Goal: Task Accomplishment & Management: Complete application form

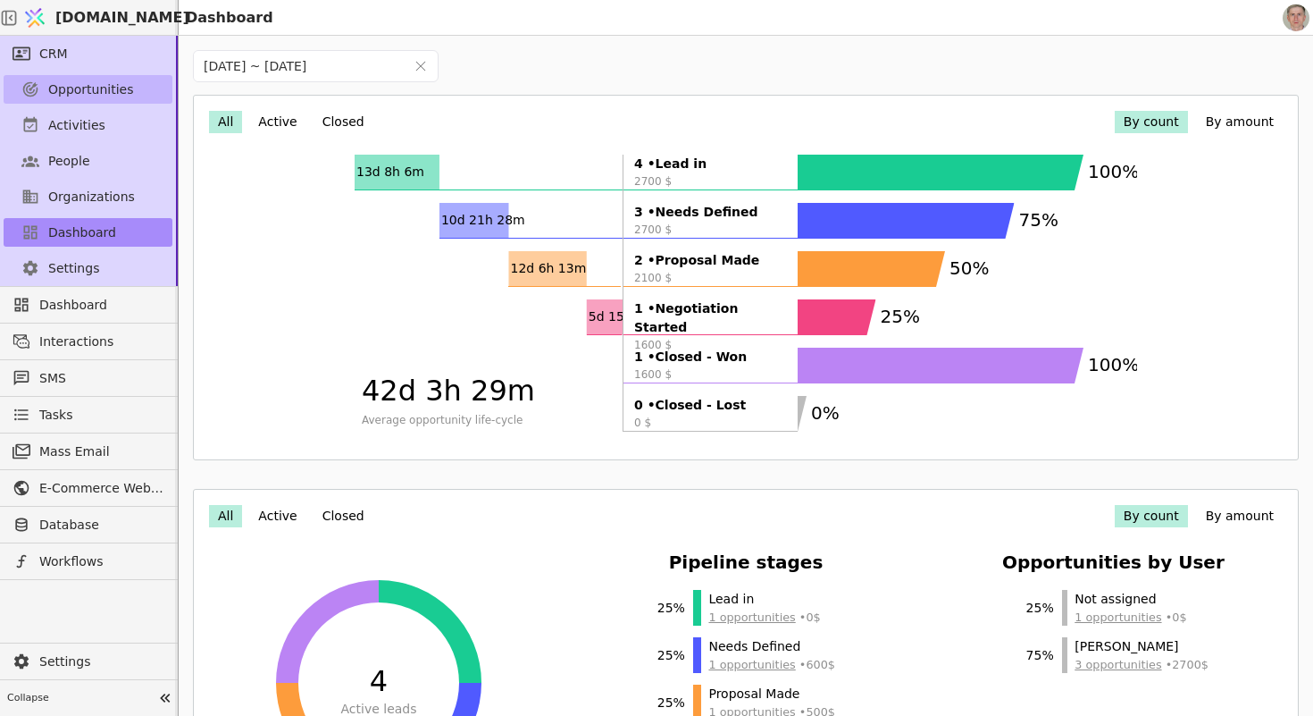
click at [99, 98] on link "Opportunities" at bounding box center [88, 89] width 169 height 29
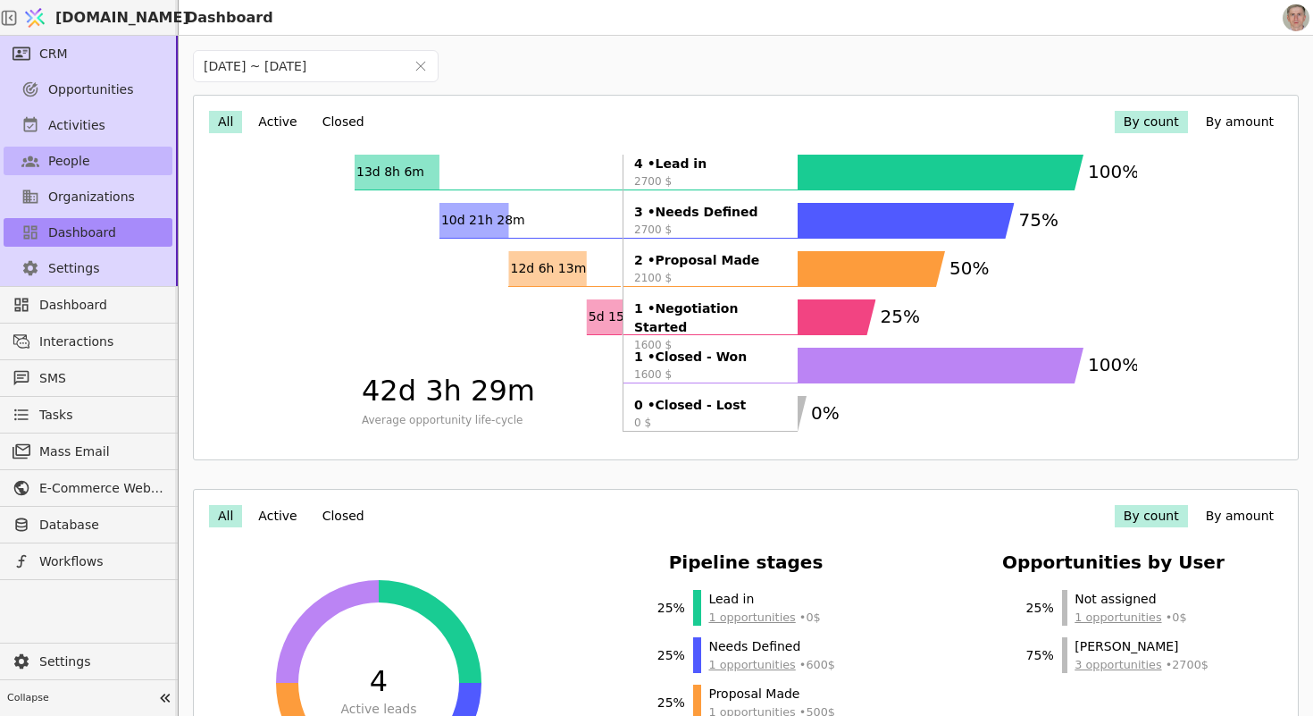
click at [124, 155] on link "People" at bounding box center [88, 161] width 169 height 29
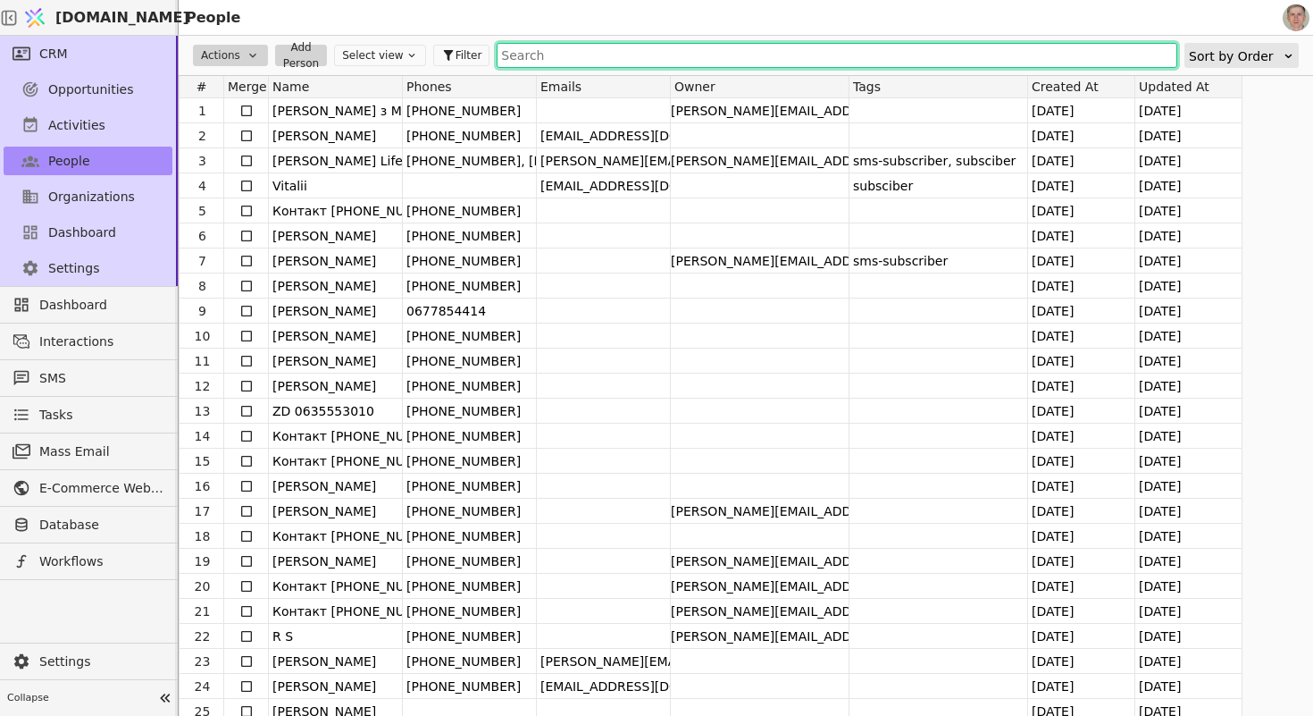
click at [580, 61] on input "text" at bounding box center [837, 55] width 681 height 25
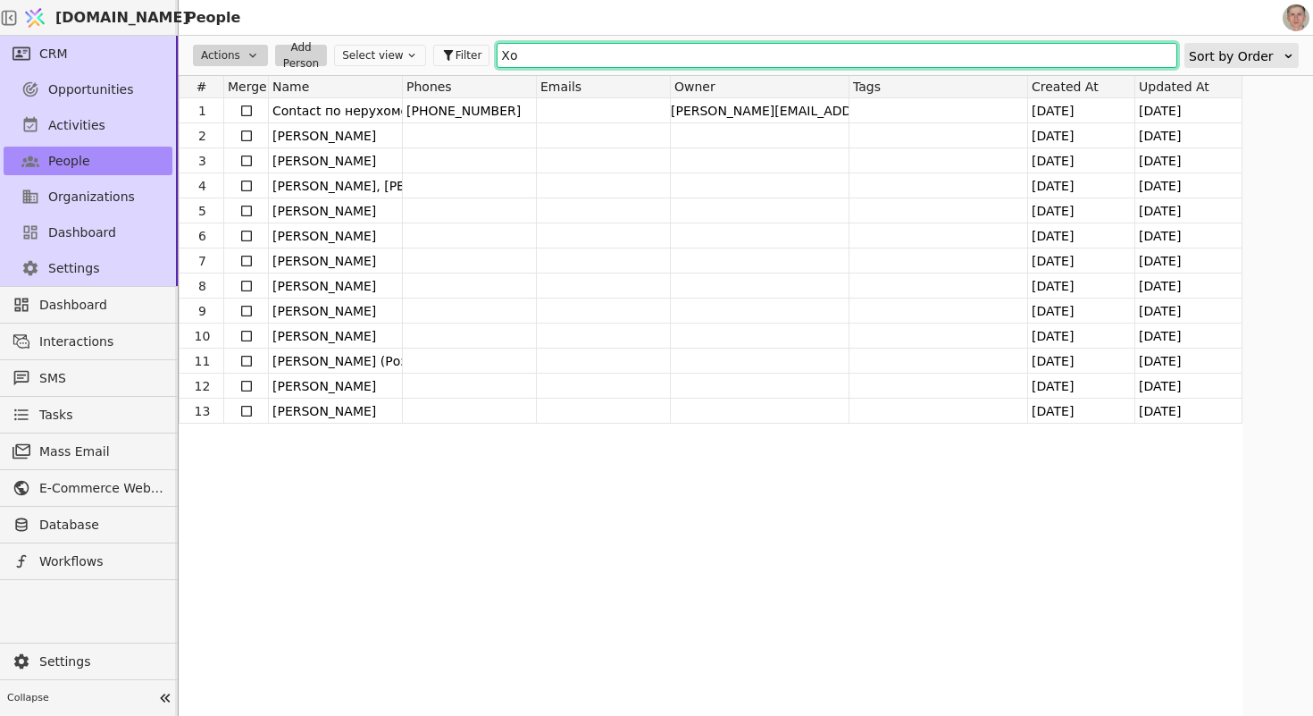
type input "Х"
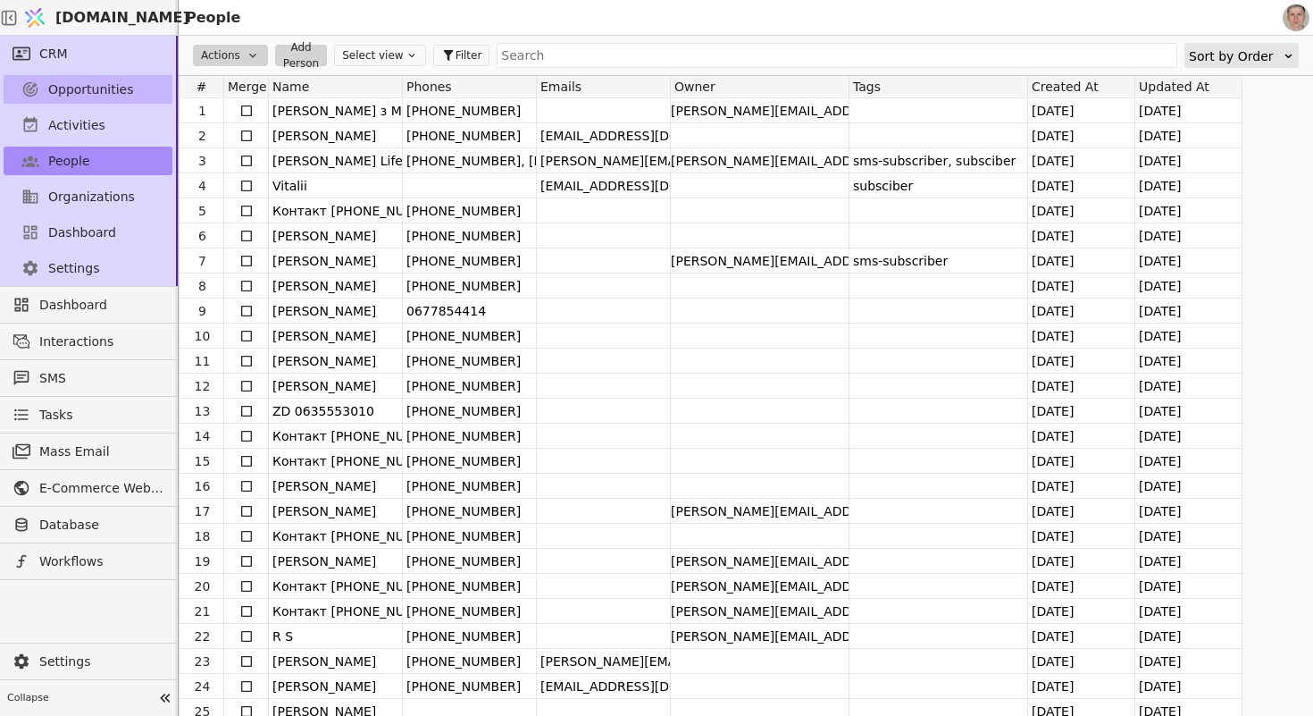
click at [122, 90] on span "Opportunities" at bounding box center [91, 89] width 86 height 19
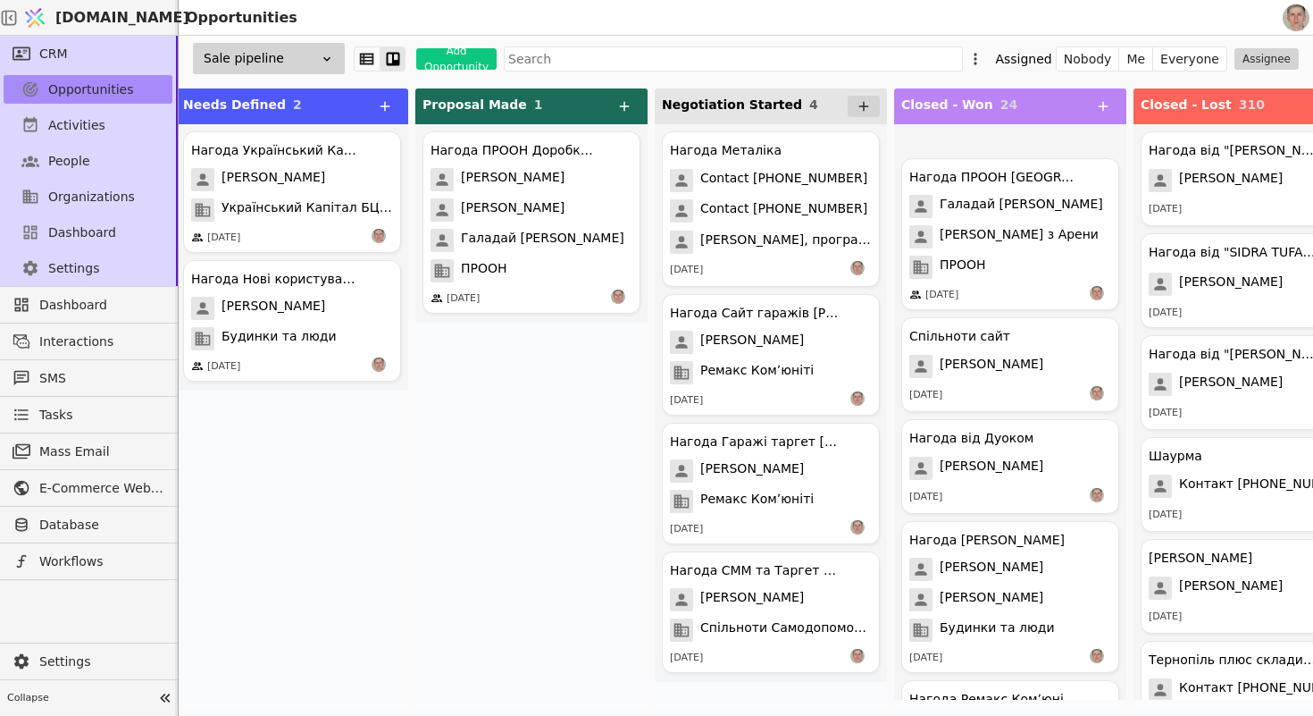
scroll to position [2426, 0]
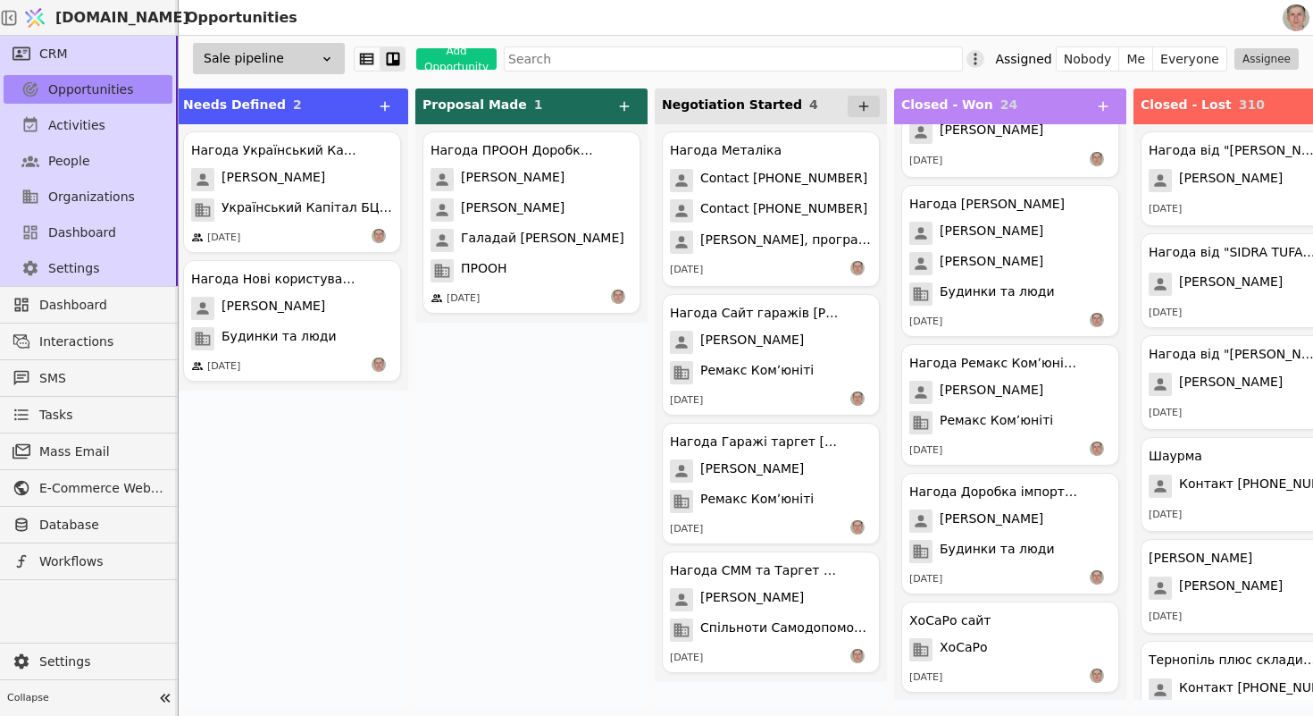
click at [984, 54] on icon at bounding box center [976, 59] width 18 height 18
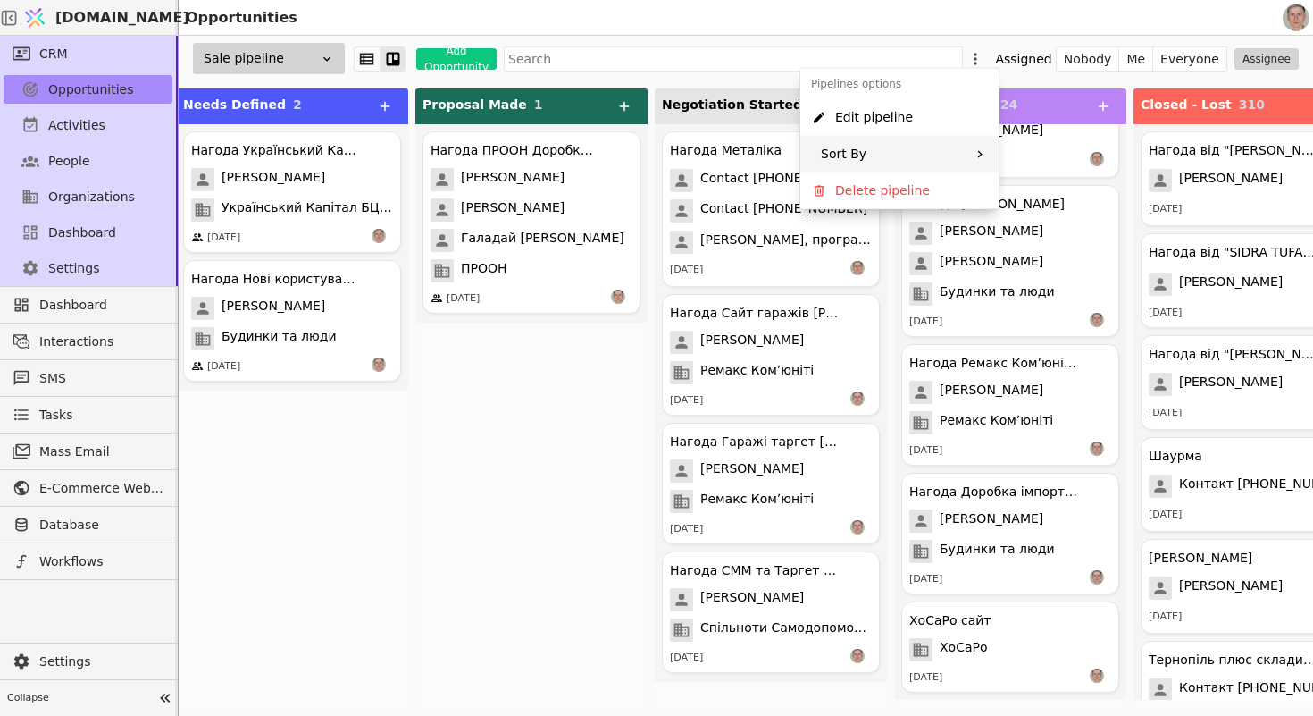
click at [960, 159] on div "Sort By" at bounding box center [899, 154] width 198 height 37
click at [1018, 161] on span "Creation time" at bounding box center [1029, 161] width 85 height 19
click at [988, 155] on icon at bounding box center [986, 156] width 5 height 4
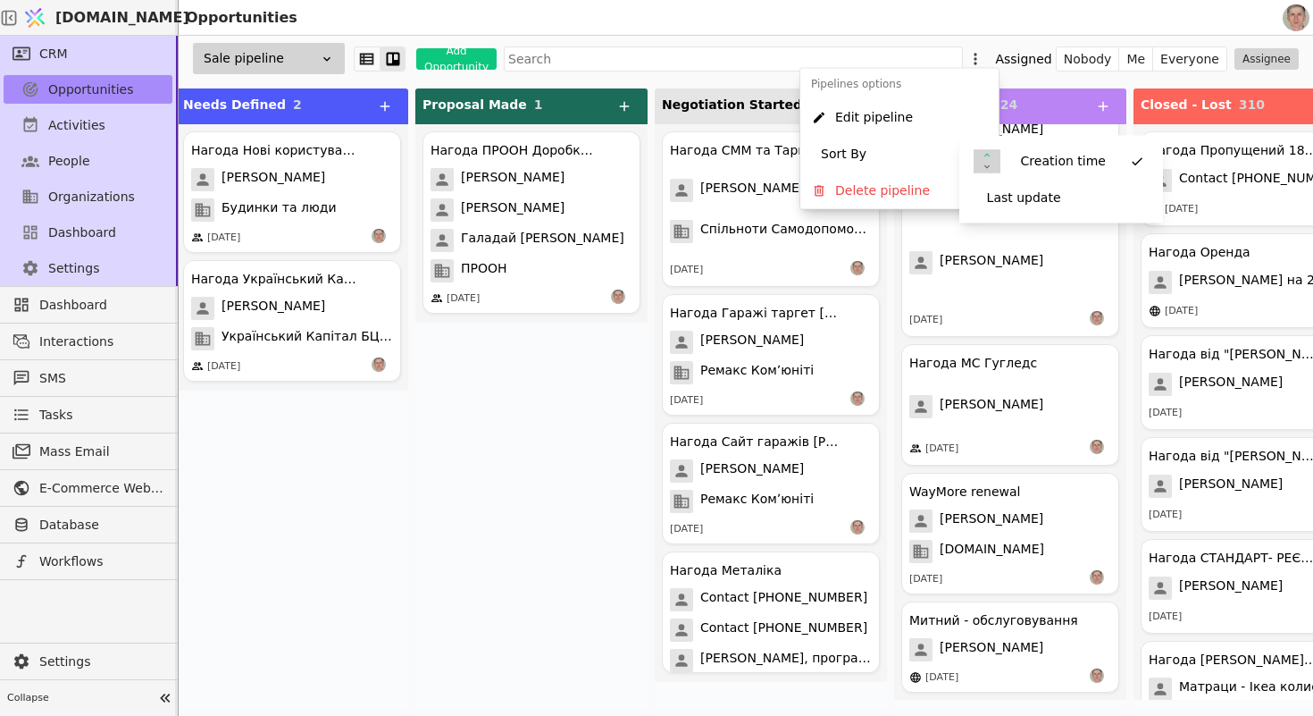
click at [513, 508] on div "Нагода ПРООН Доробка програми [PERSON_NAME] [PERSON_NAME] [PERSON_NAME] ПРООН […" at bounding box center [531, 416] width 232 height 584
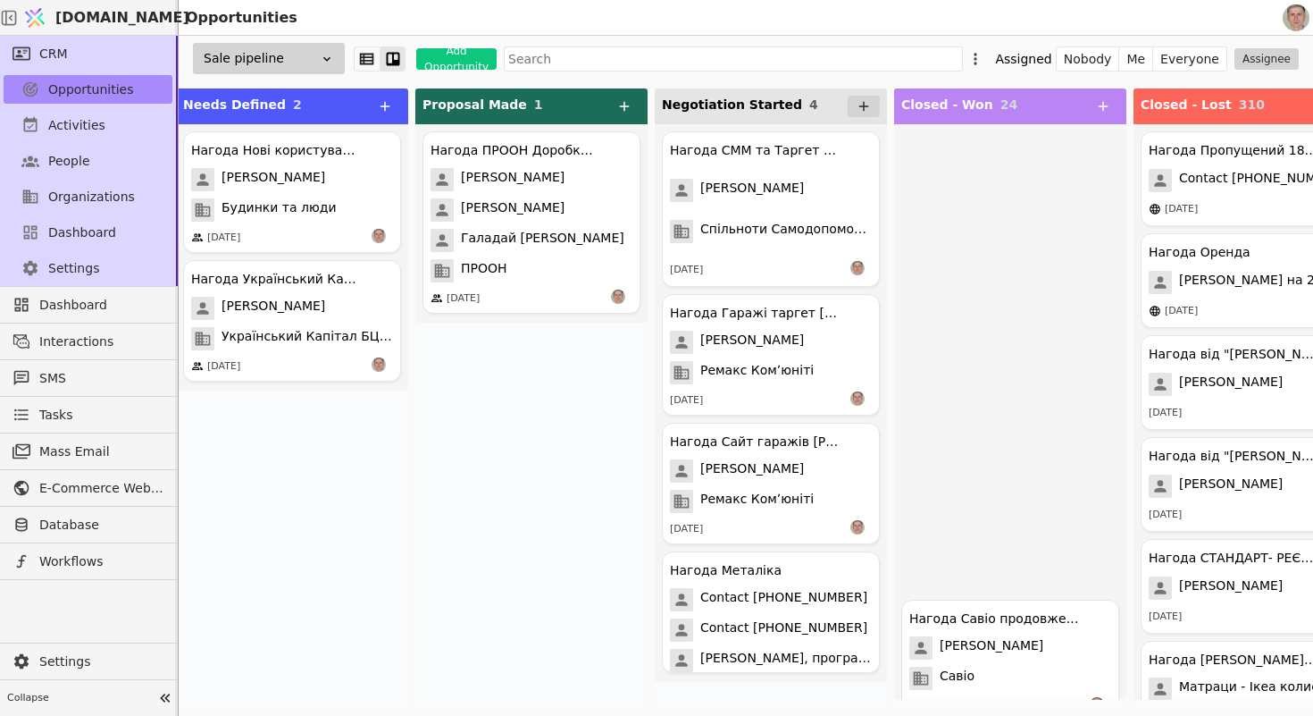
scroll to position [0, 0]
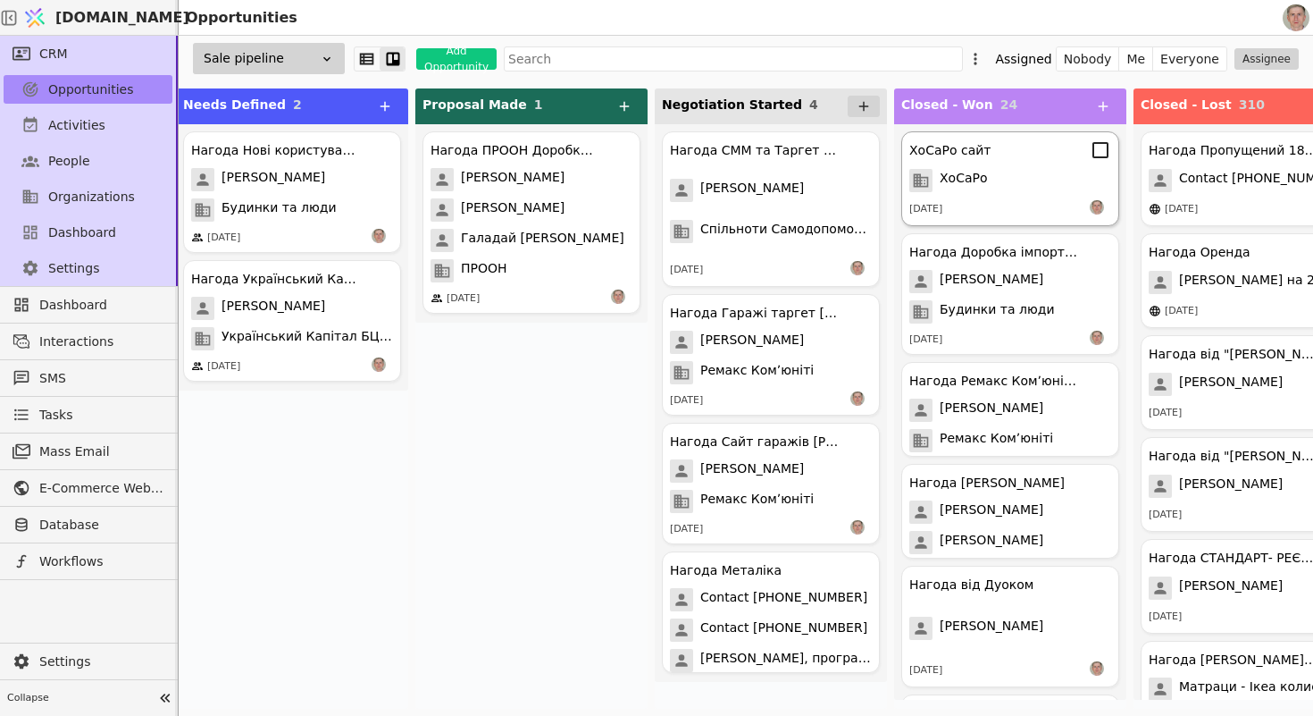
click at [983, 164] on div "ХоСаРо сайт ХоСаРо [DATE]" at bounding box center [1010, 178] width 218 height 95
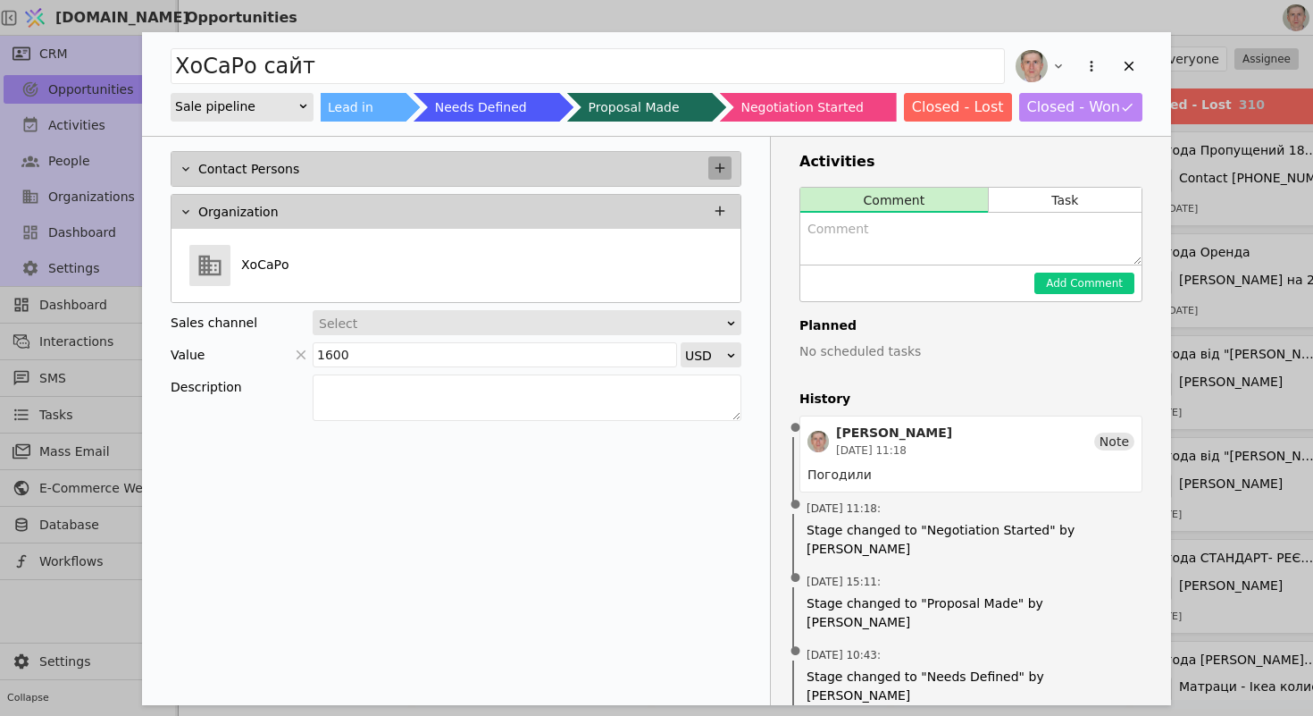
click at [716, 164] on icon "Add Opportunity" at bounding box center [720, 168] width 16 height 16
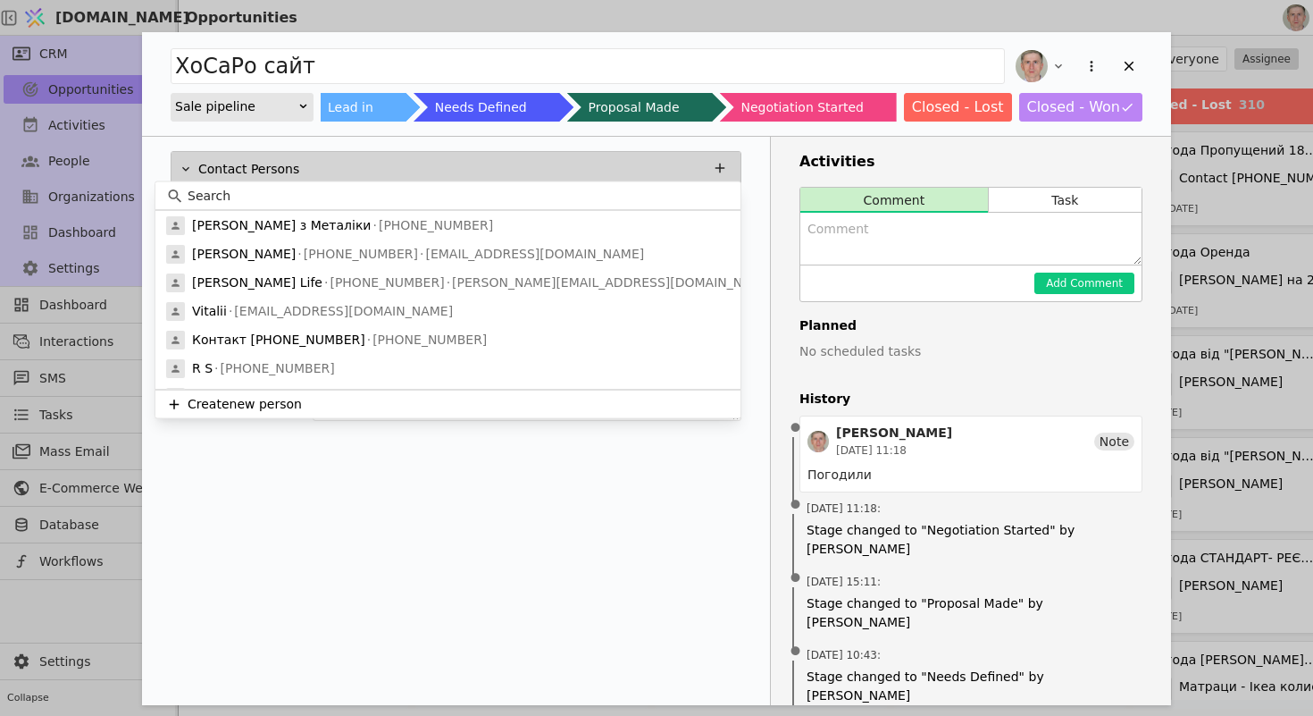
click at [462, 194] on input at bounding box center [459, 196] width 542 height 19
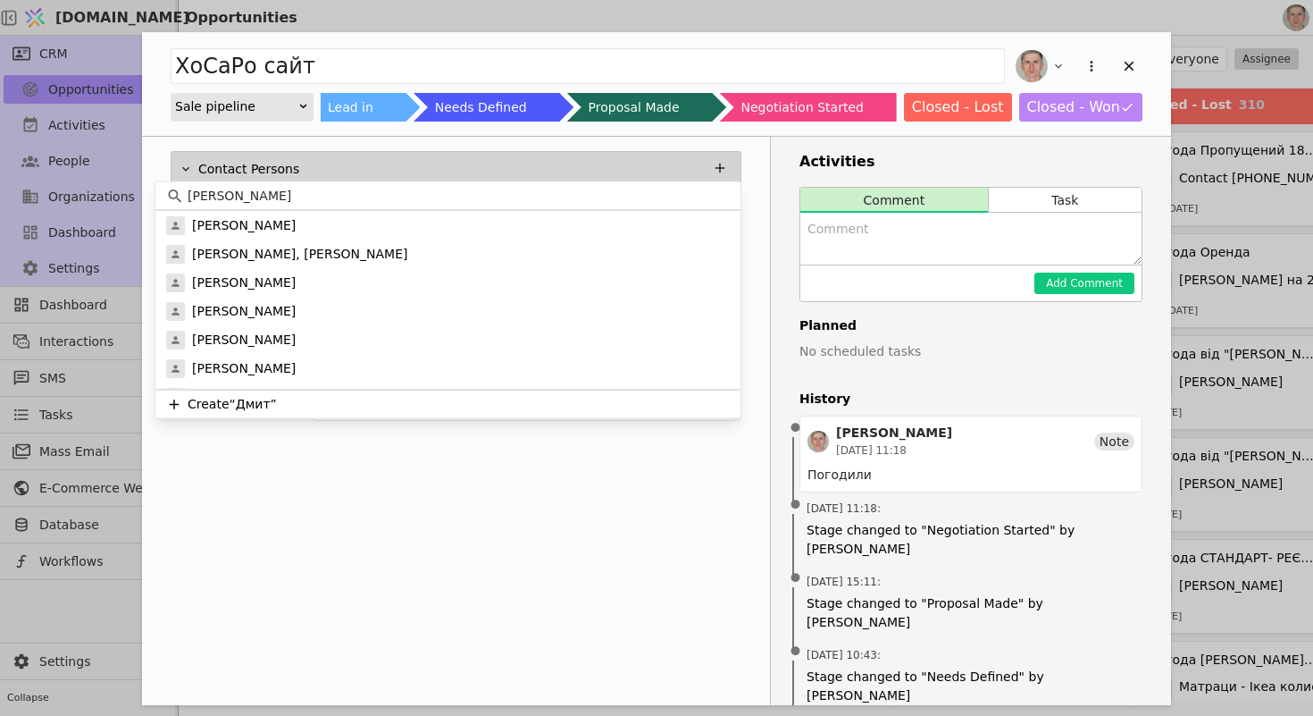
type input "[PERSON_NAME]"
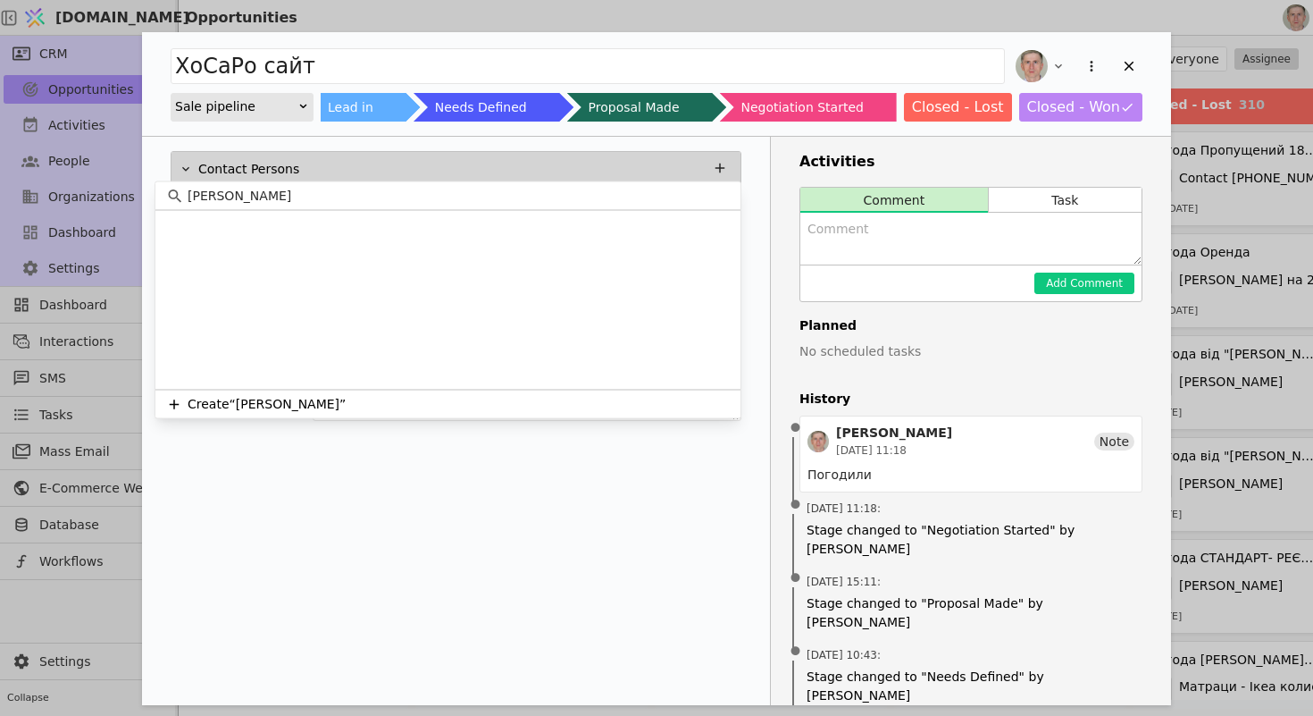
scroll to position [1794, 0]
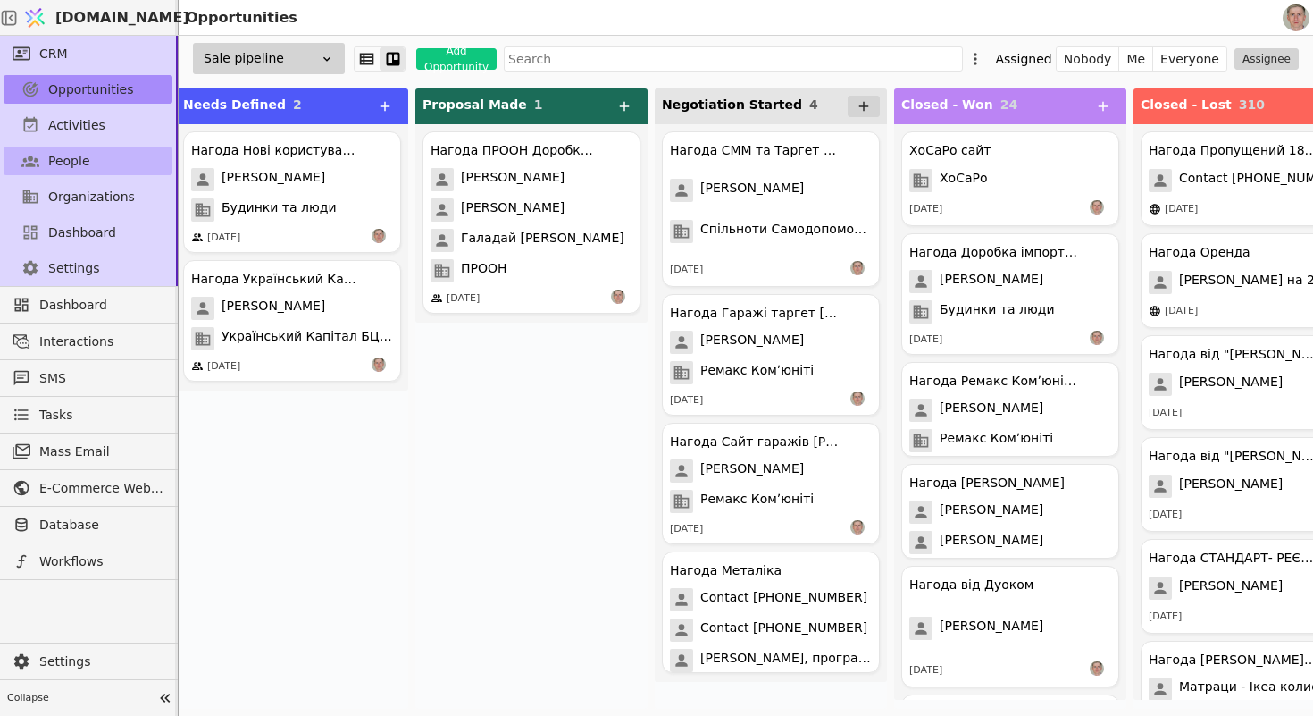
click at [93, 163] on link "People" at bounding box center [88, 161] width 169 height 29
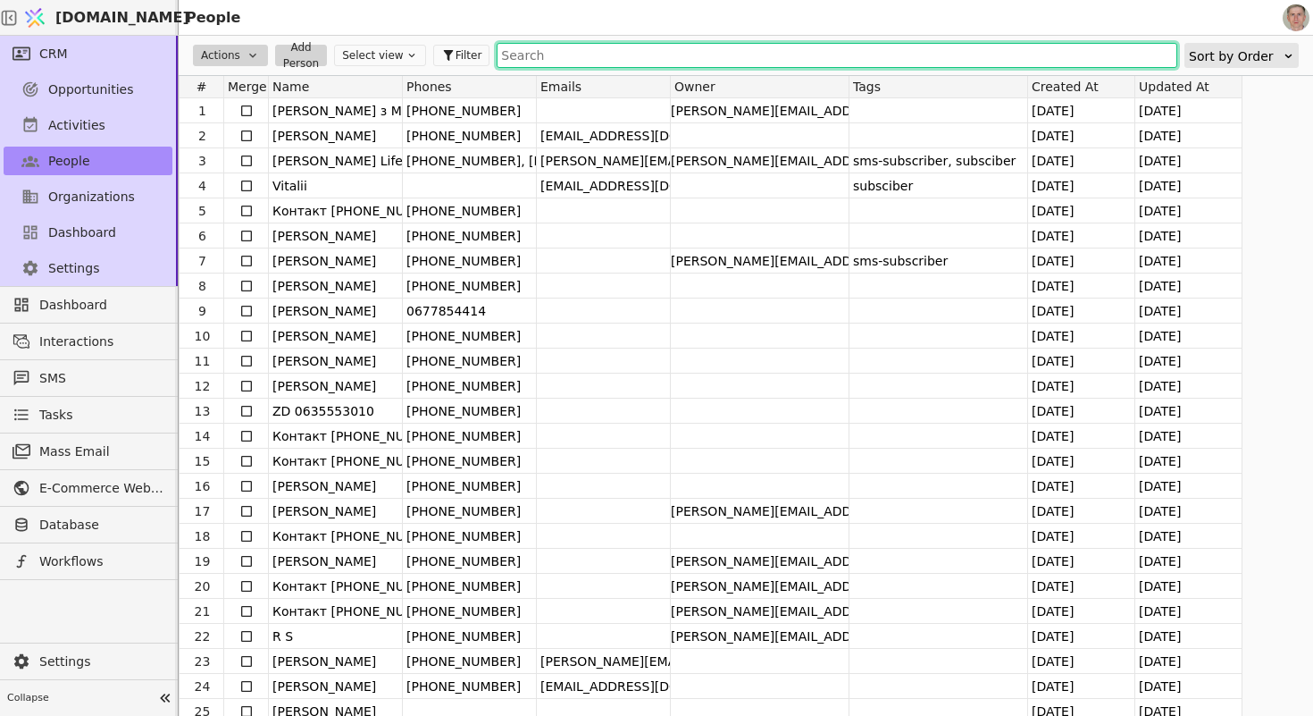
click at [532, 52] on input "text" at bounding box center [837, 55] width 681 height 25
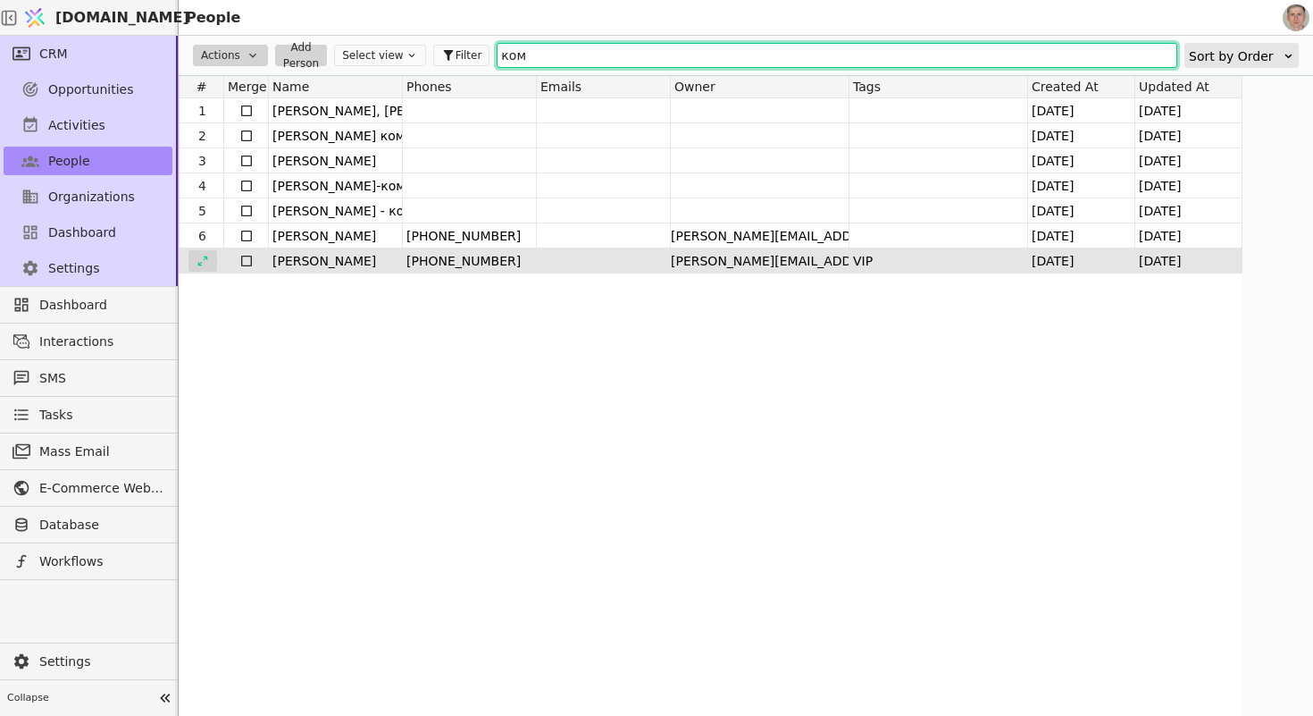
type input "ком"
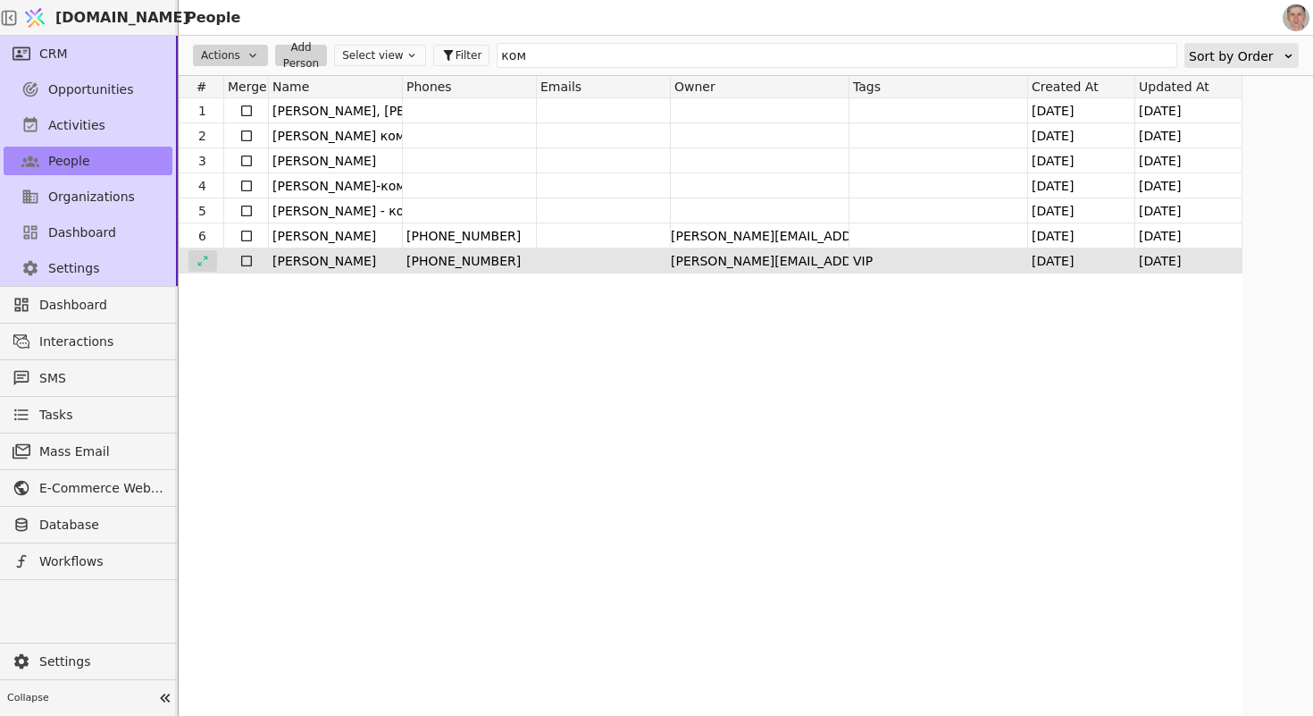
click at [205, 260] on icon at bounding box center [203, 261] width 13 height 13
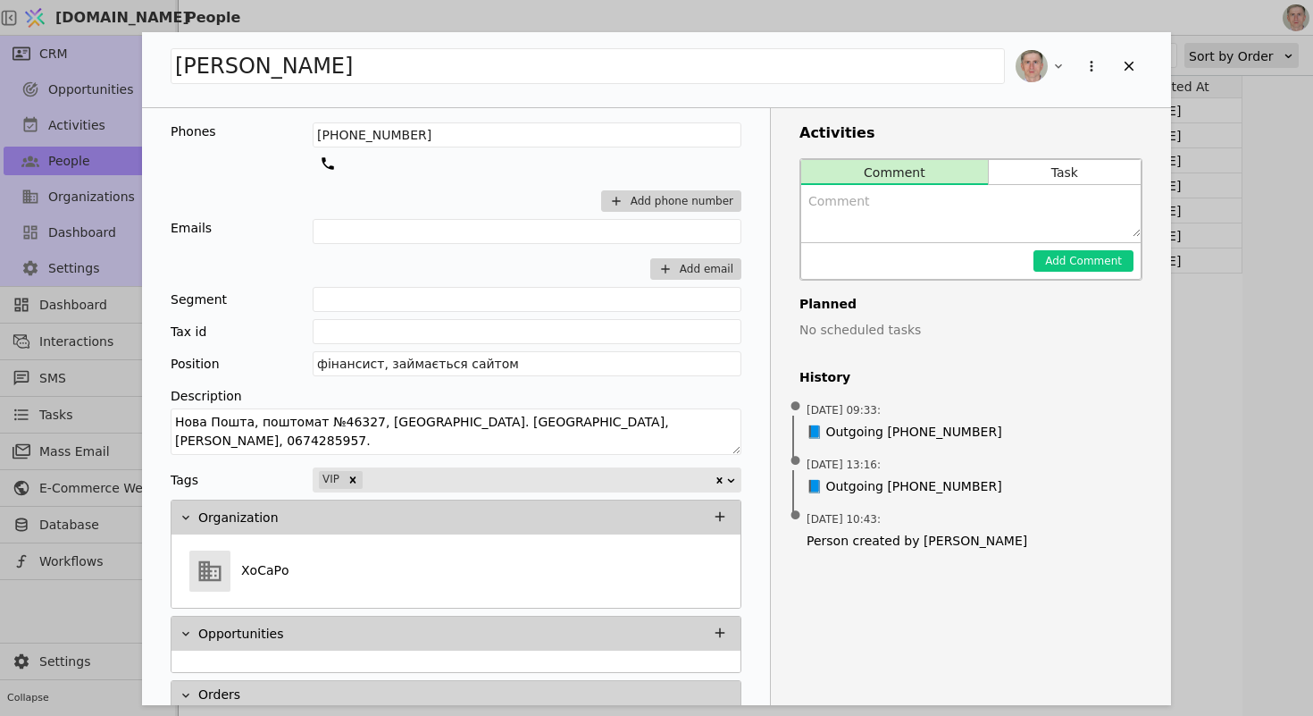
scroll to position [38, 0]
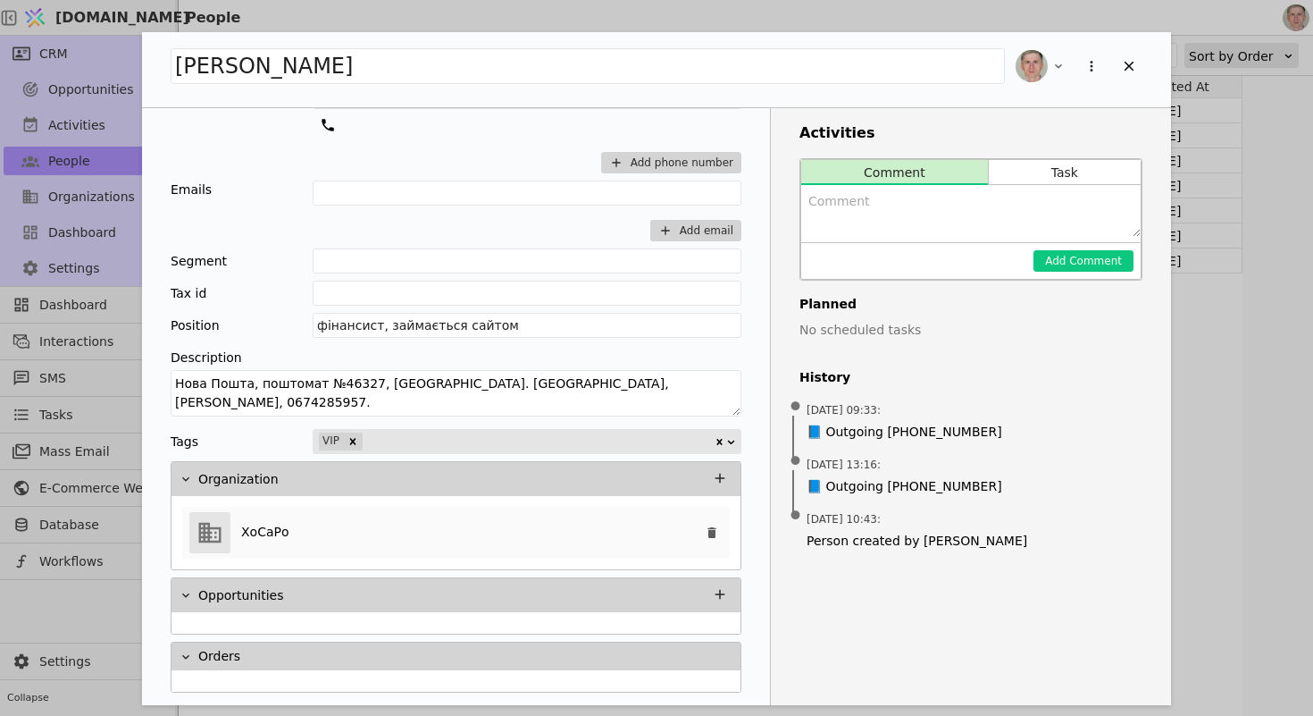
click at [413, 535] on div "ХоСаРо" at bounding box center [456, 533] width 548 height 52
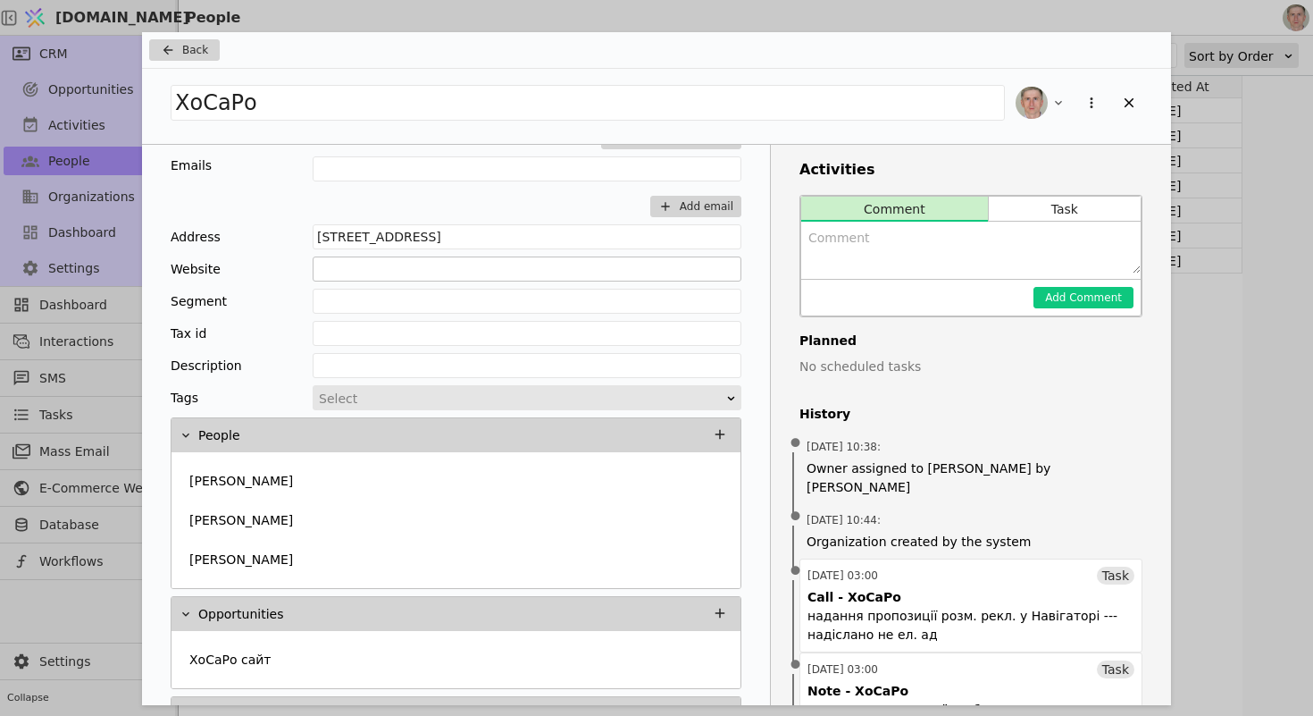
scroll to position [126, 0]
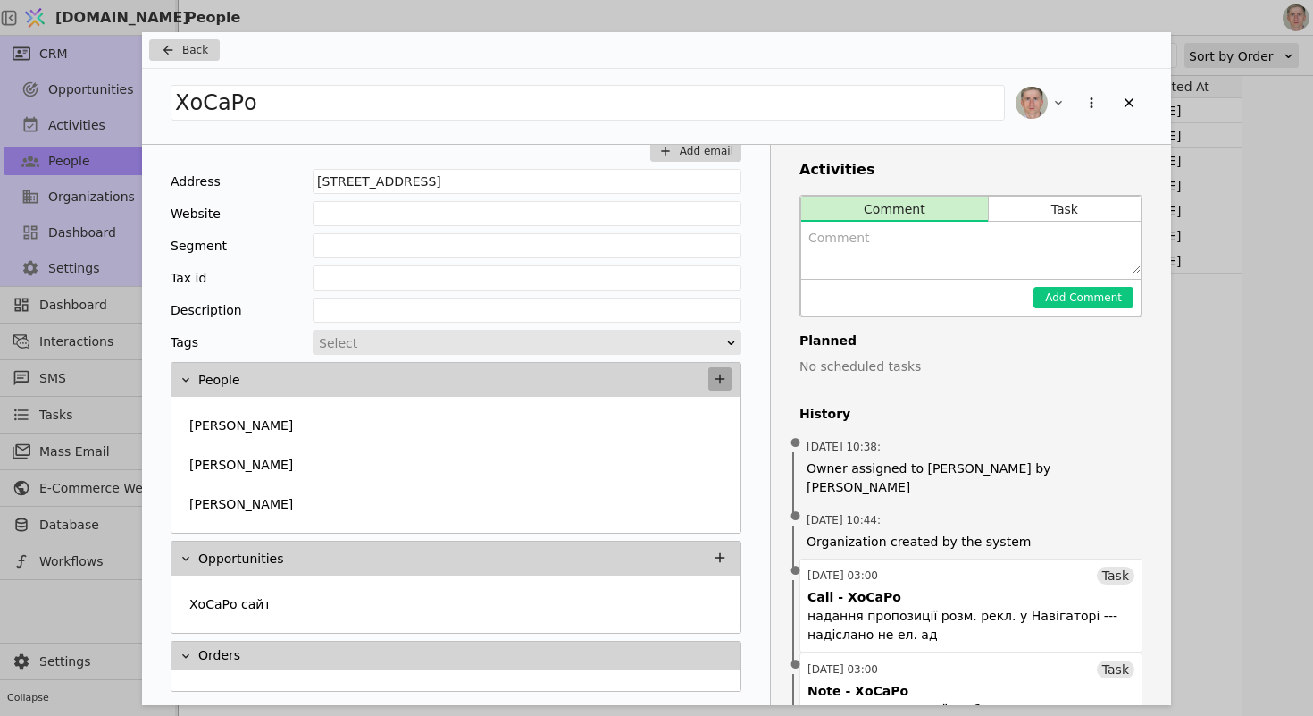
click at [720, 374] on icon "Add Opportunity" at bounding box center [720, 379] width 16 height 16
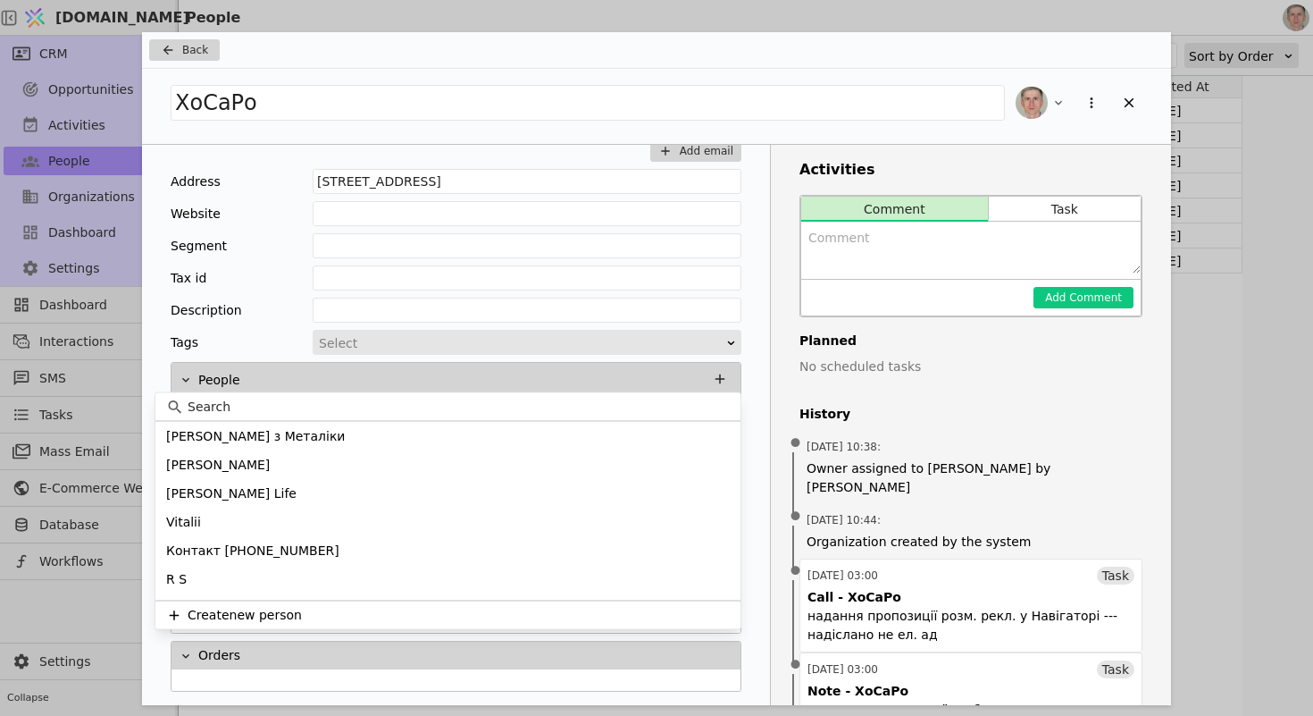
click at [366, 406] on input at bounding box center [459, 407] width 542 height 19
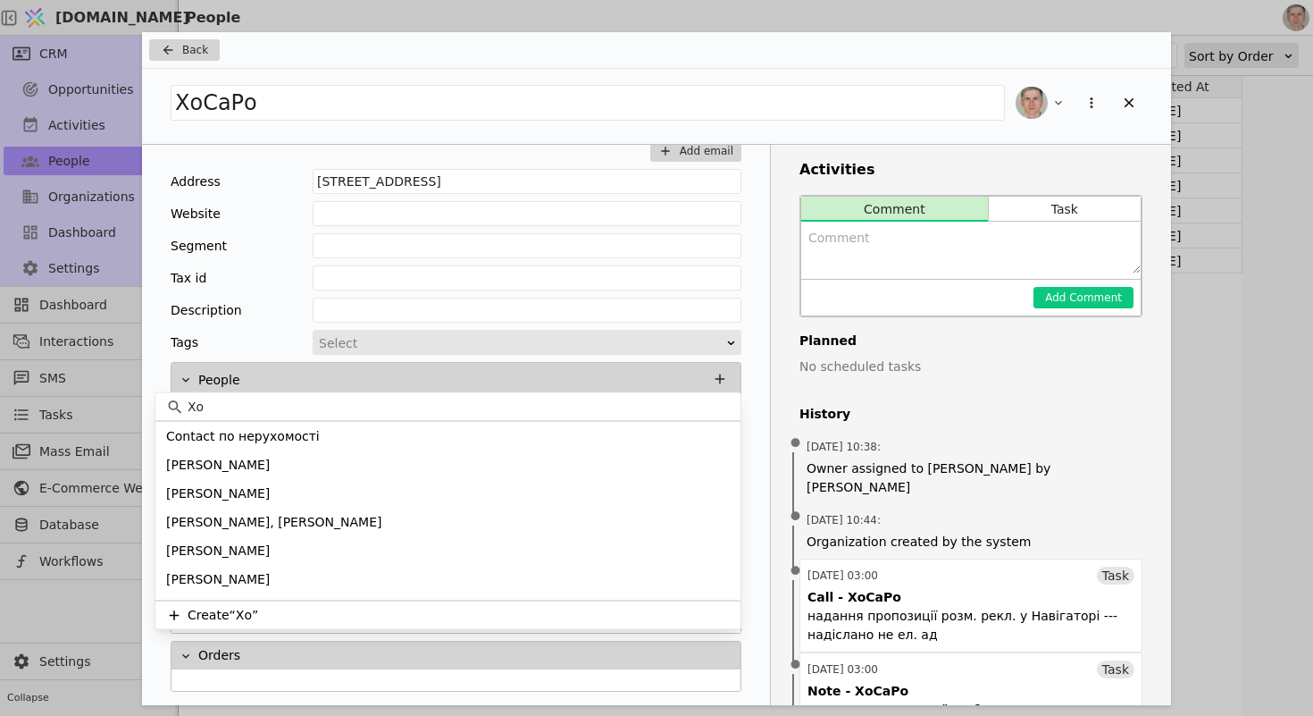
type input "Х"
type input "В"
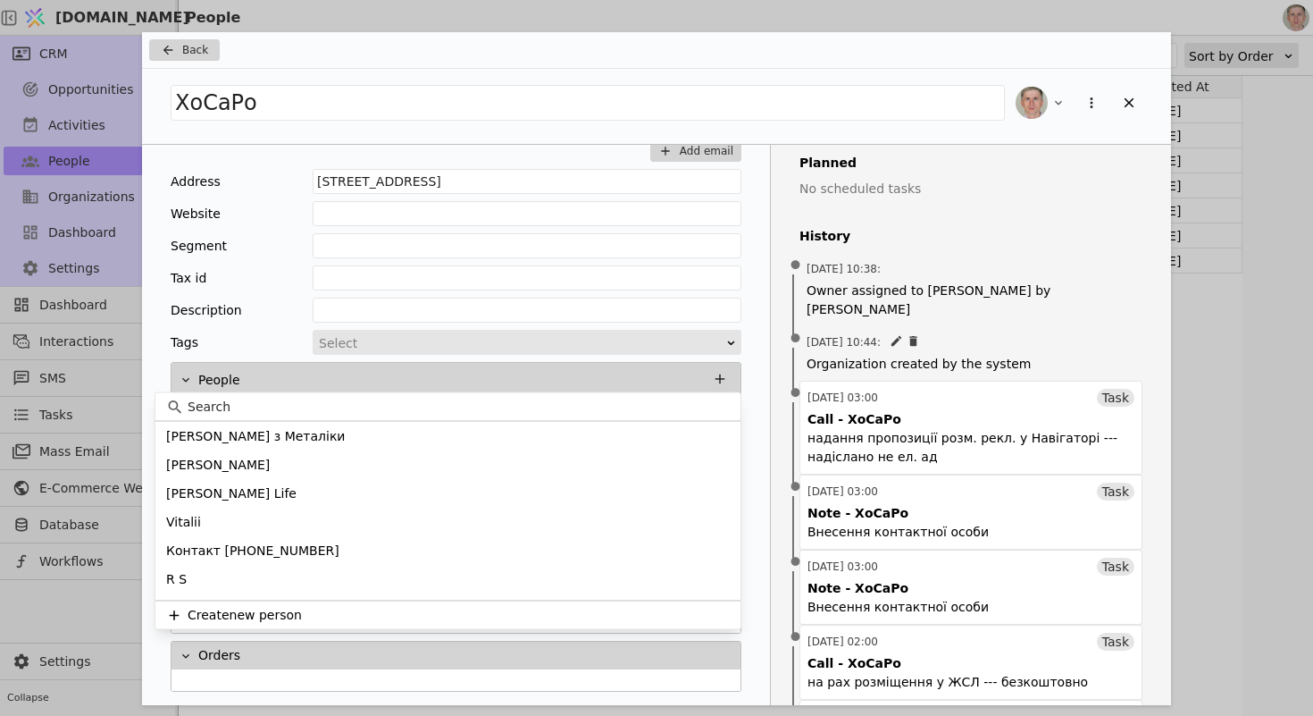
scroll to position [180, 0]
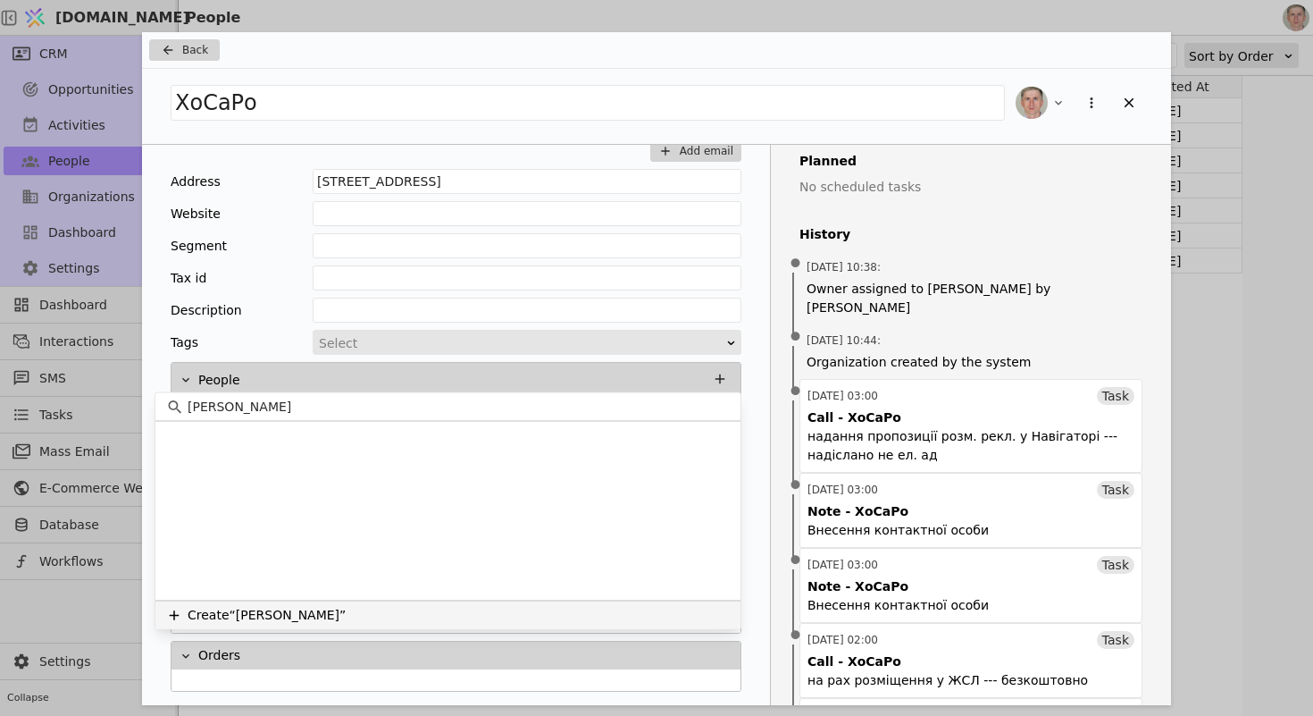
type input "[PERSON_NAME]"
click at [369, 619] on button "Create “[PERSON_NAME]”" at bounding box center [447, 614] width 585 height 29
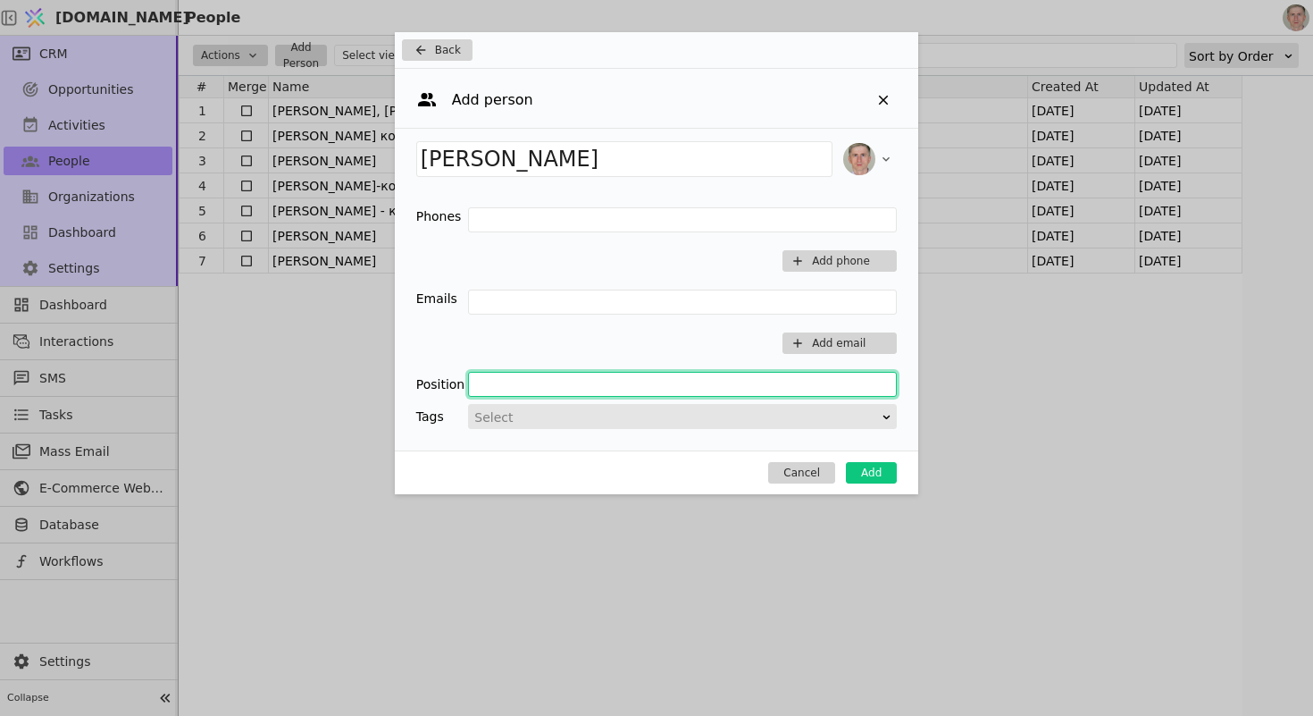
click at [539, 389] on input "Add Opportunity" at bounding box center [682, 384] width 429 height 25
type input "Директор, власник"
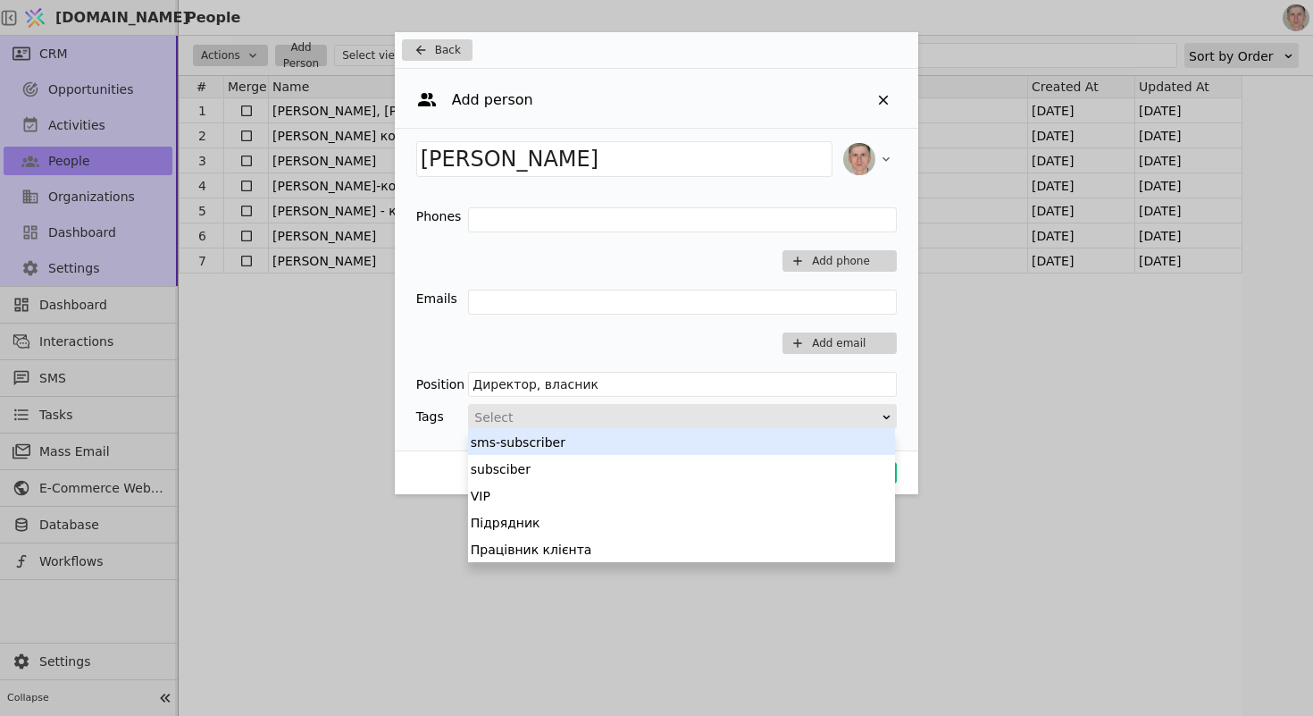
click at [591, 406] on div "Add Opportunity" at bounding box center [677, 417] width 408 height 25
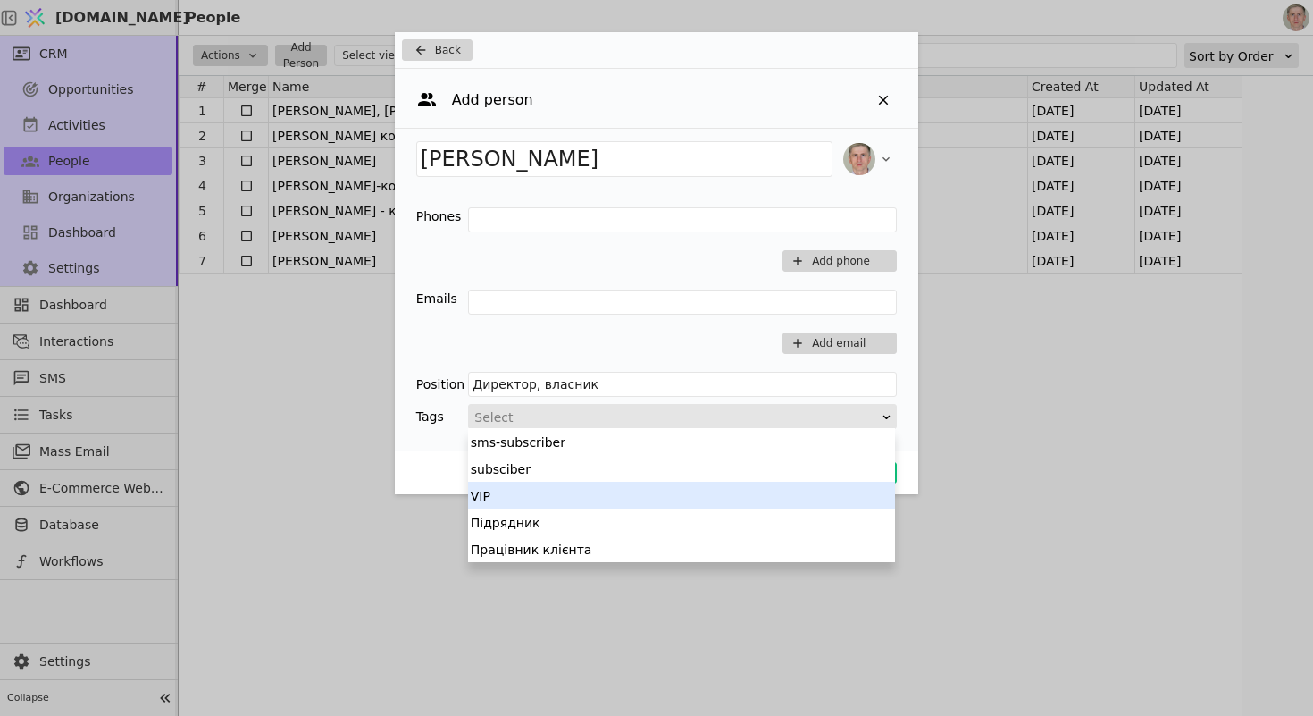
click at [544, 499] on div "VIP" at bounding box center [681, 495] width 427 height 27
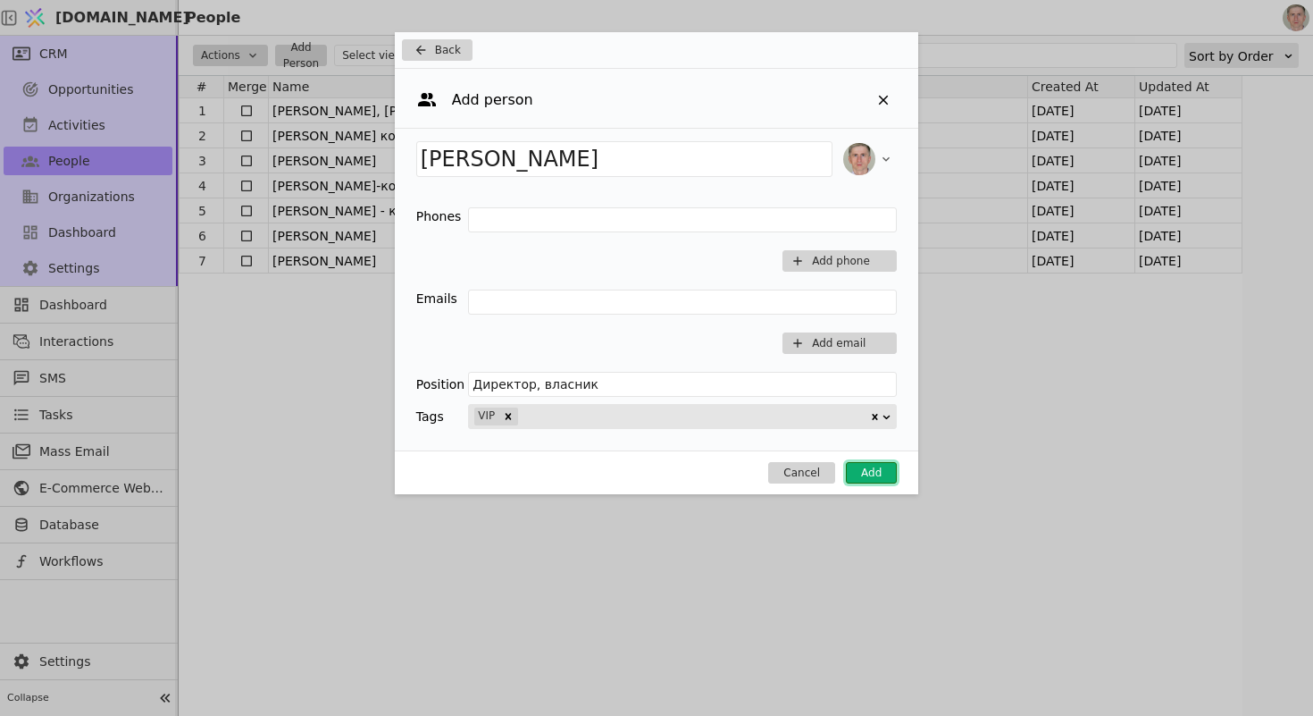
click at [876, 467] on button "Add" at bounding box center [871, 472] width 51 height 21
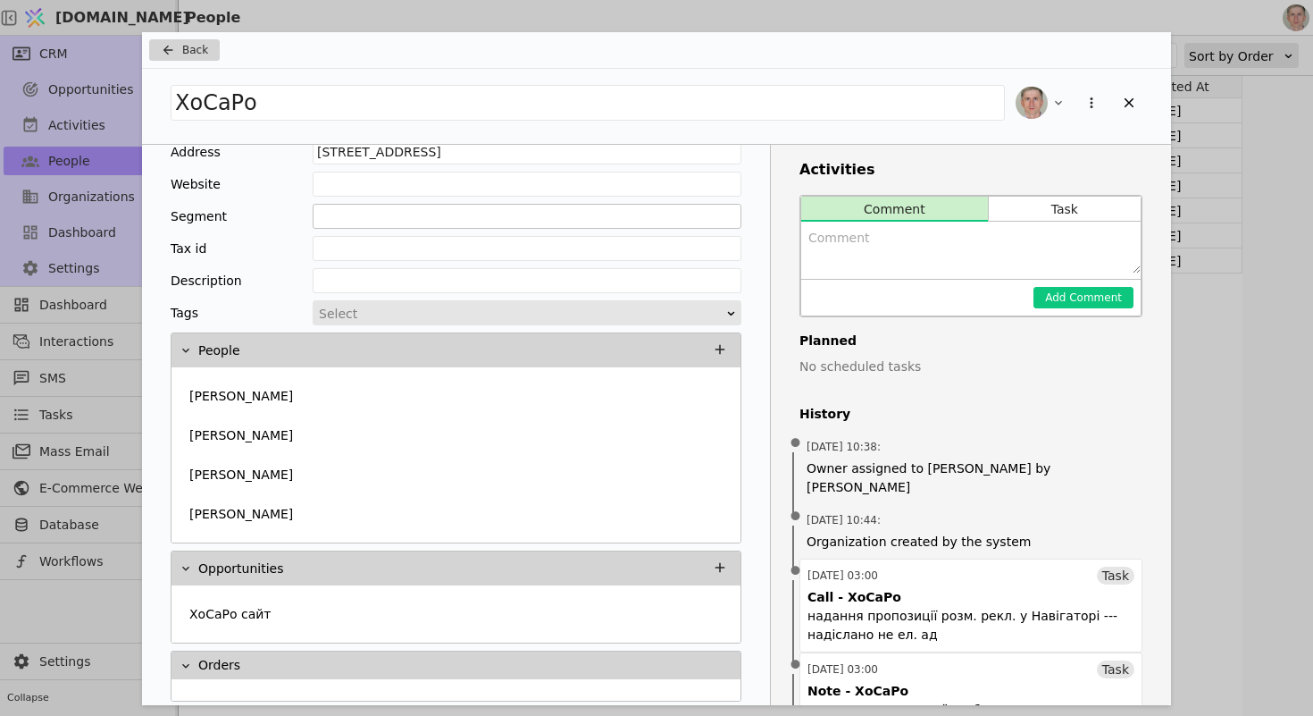
scroll to position [165, 0]
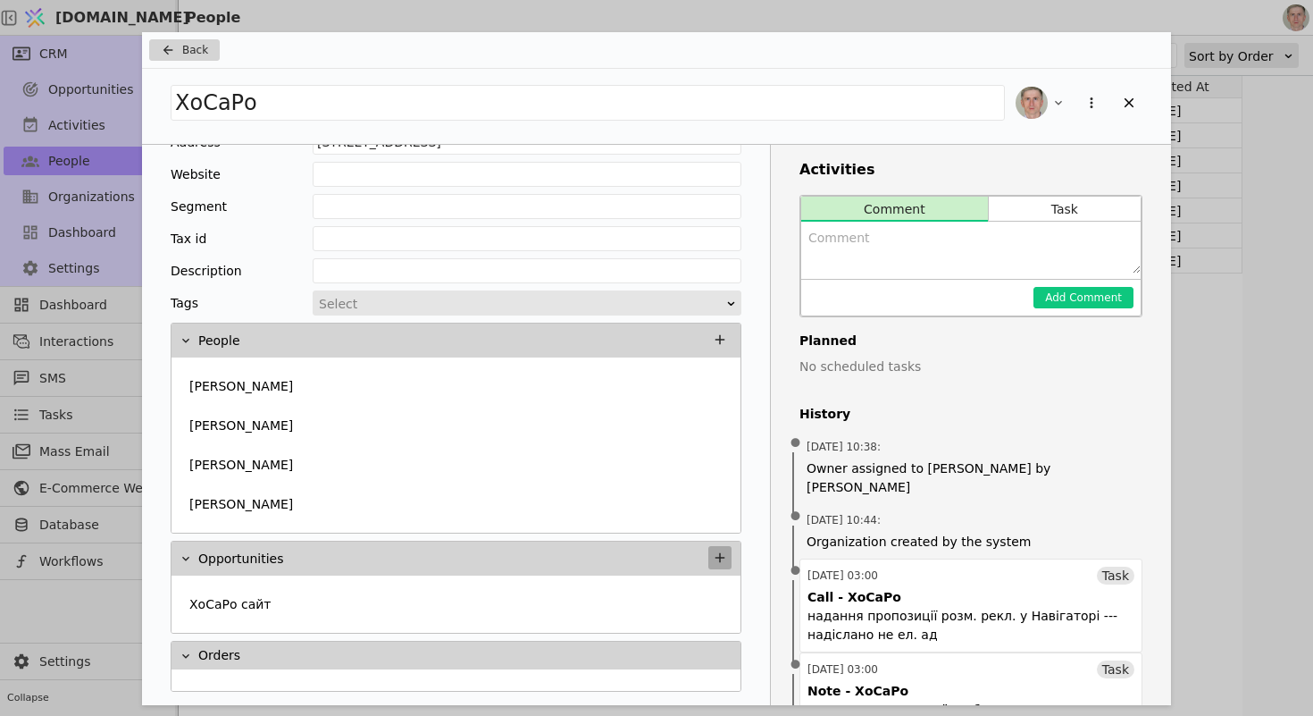
click at [720, 553] on icon "Add Opportunity" at bounding box center [721, 558] width 10 height 10
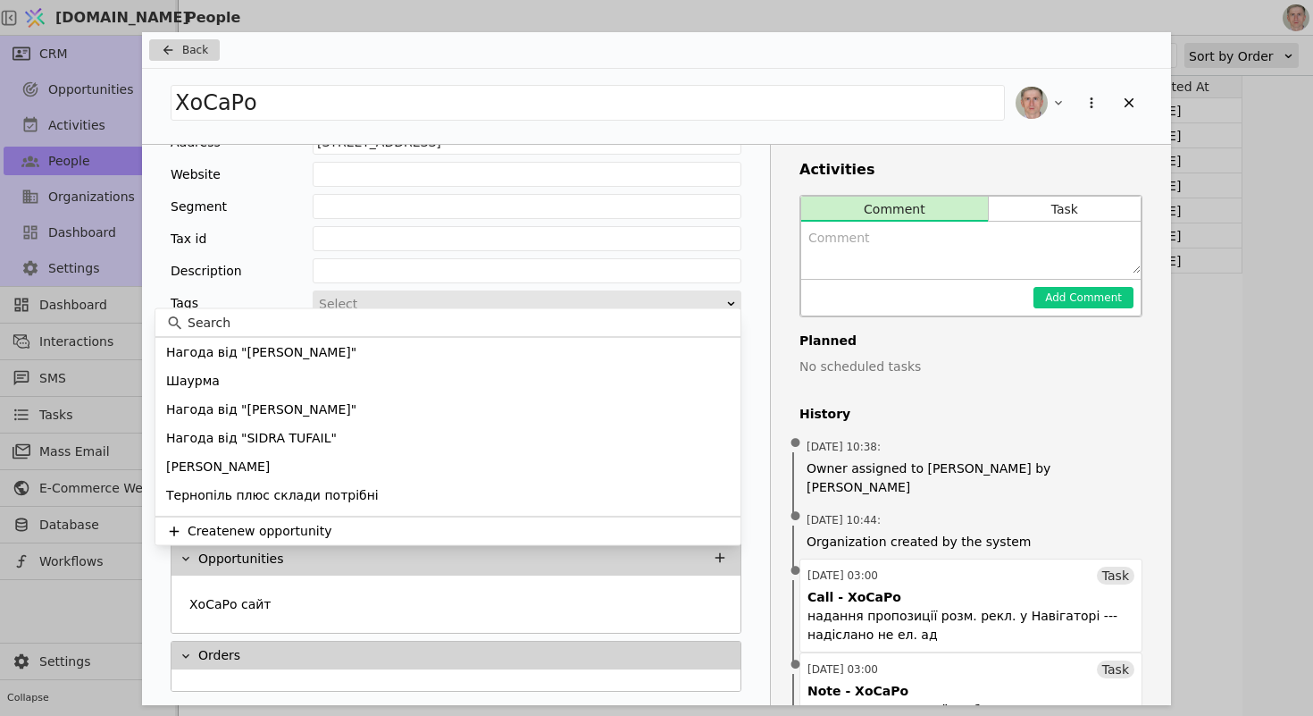
click at [393, 330] on input at bounding box center [459, 323] width 542 height 19
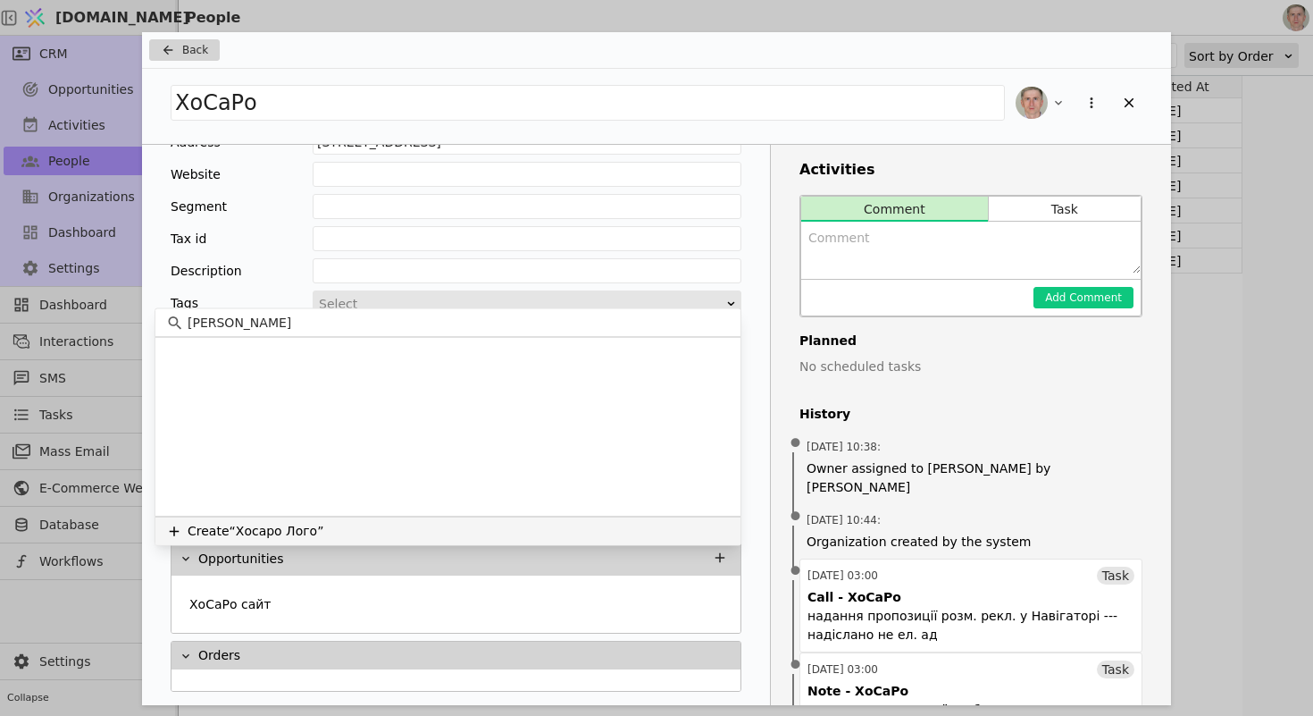
type input "[PERSON_NAME]"
click at [324, 532] on button "Create “Хосаро Лого”" at bounding box center [447, 530] width 585 height 29
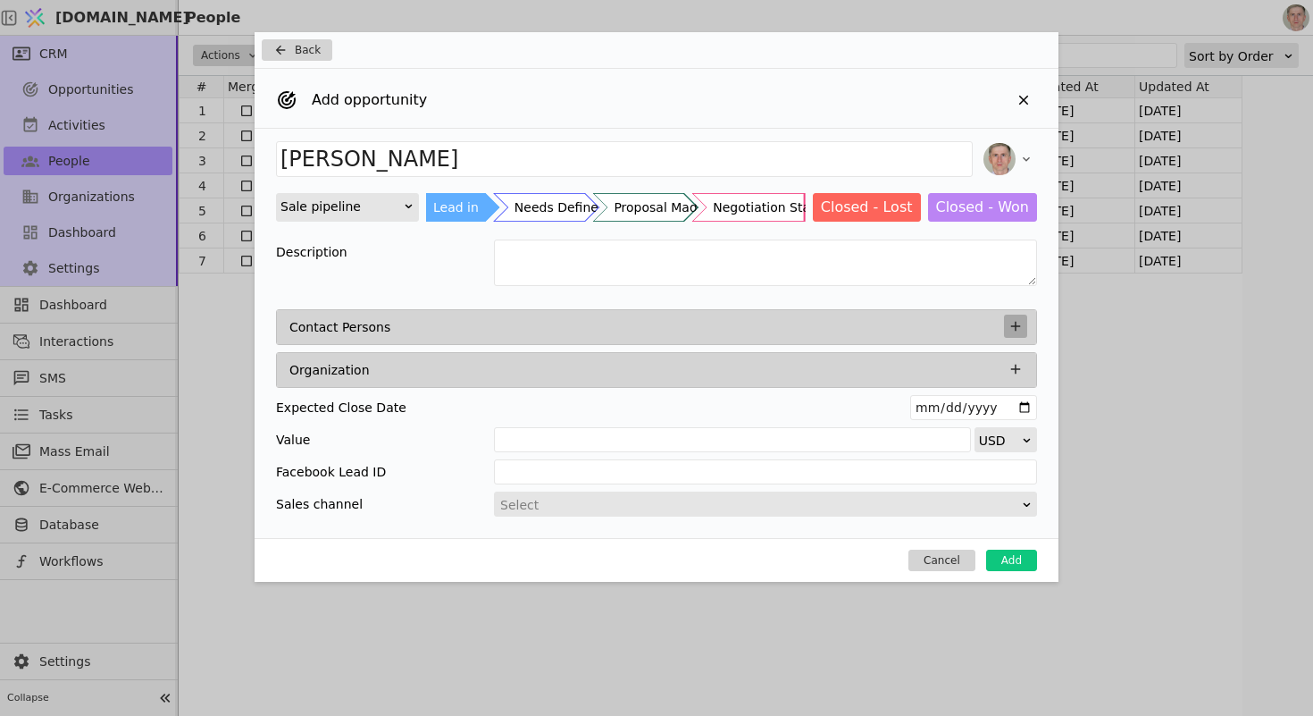
click at [1017, 323] on icon "Add Opportunity" at bounding box center [1016, 326] width 16 height 16
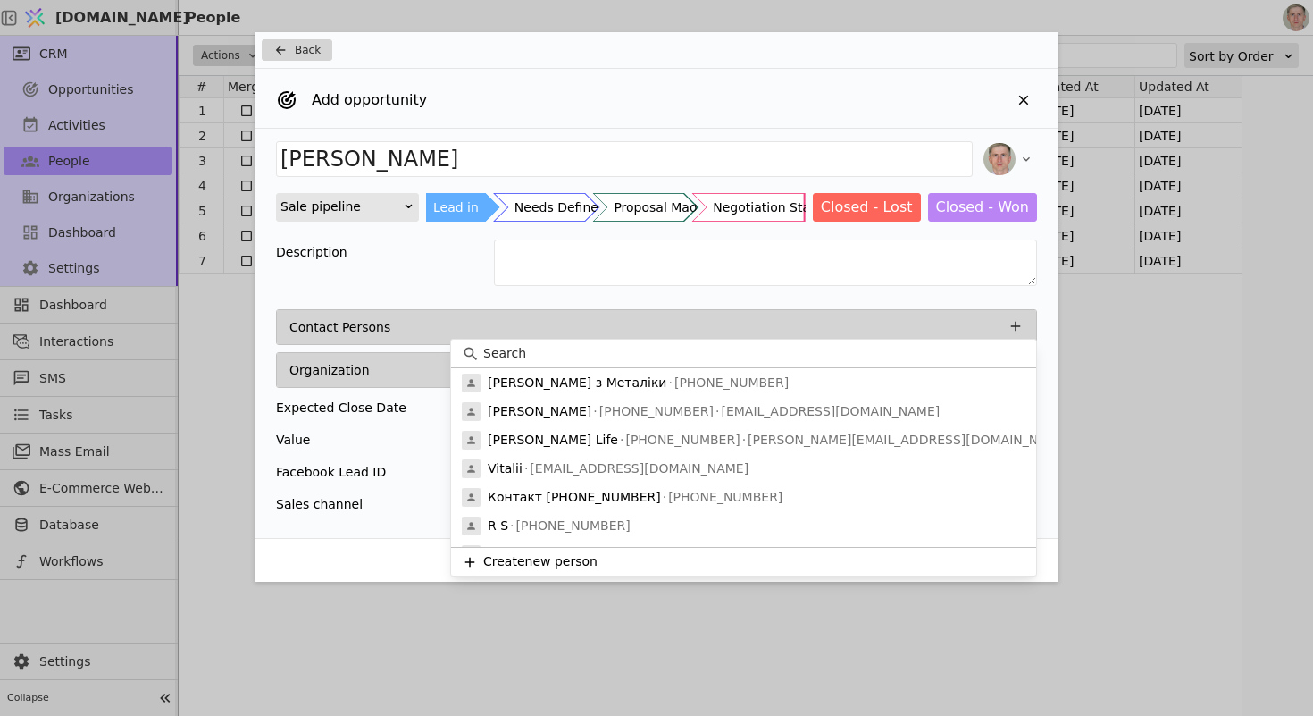
click at [806, 352] on input at bounding box center [754, 353] width 542 height 19
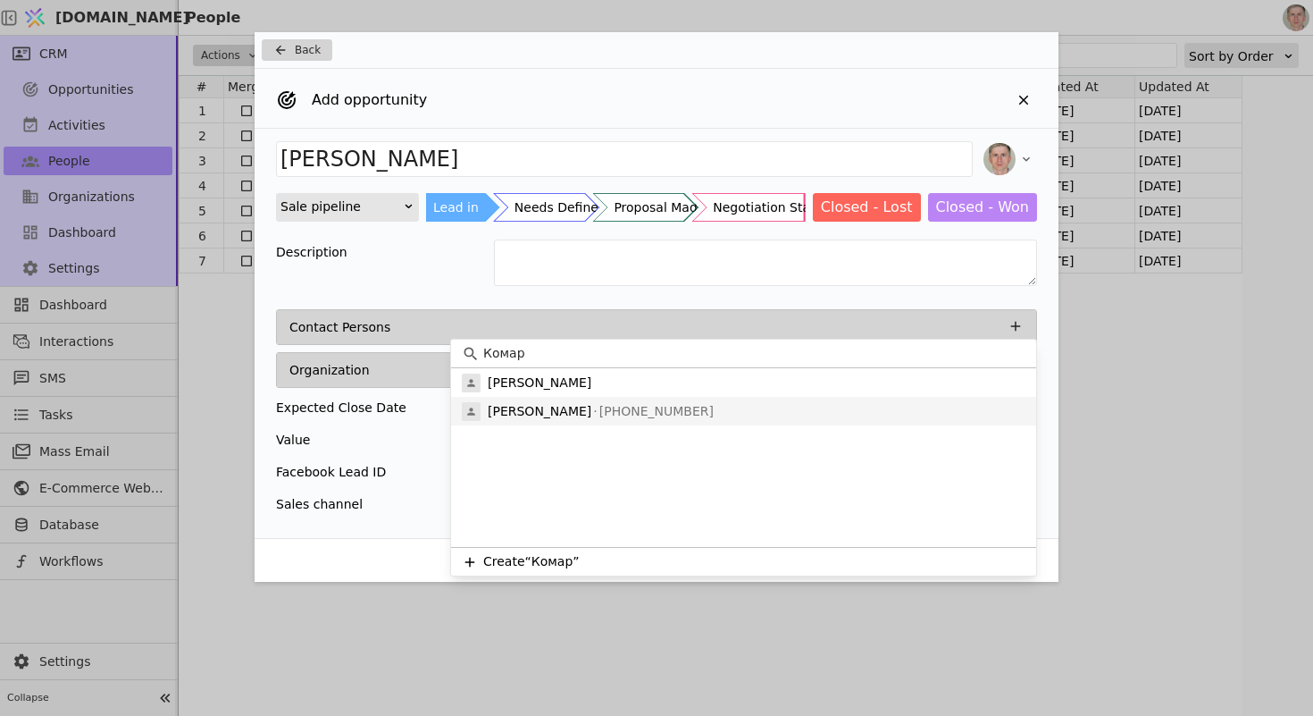
type input "Комар"
click at [714, 416] on p "[PHONE_NUMBER]" at bounding box center [652, 411] width 122 height 19
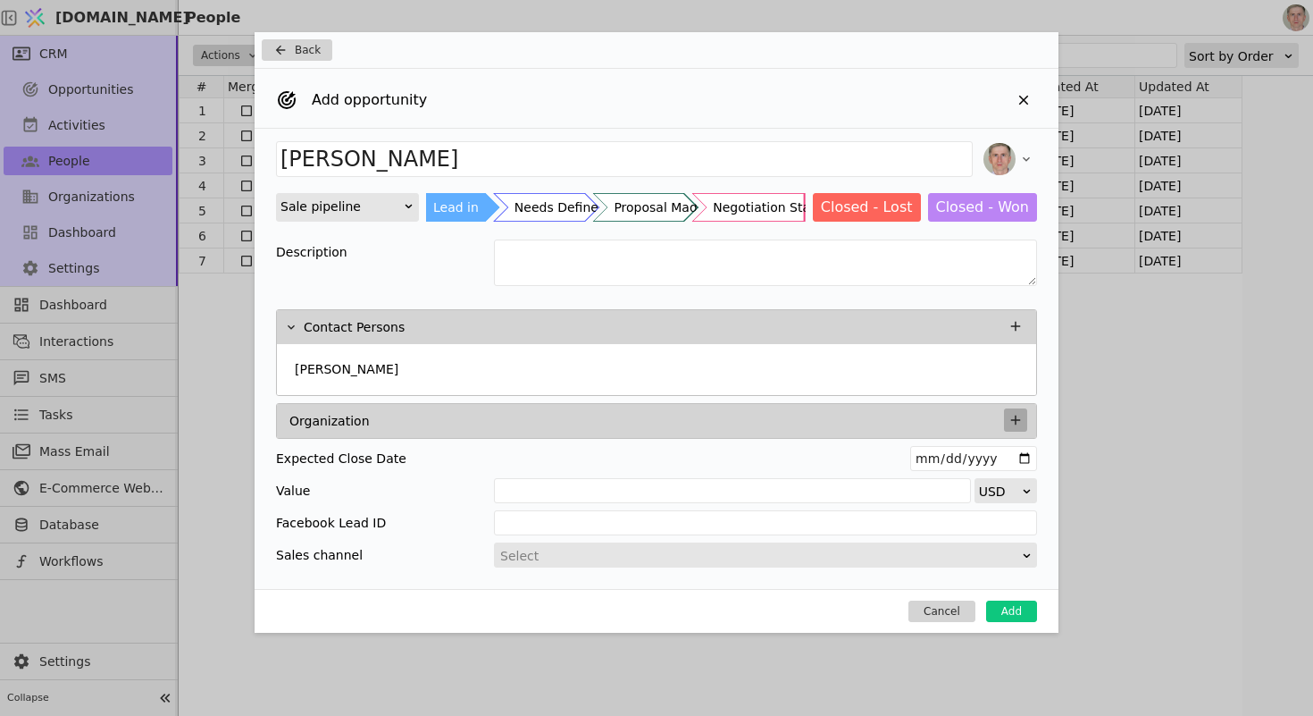
click at [1026, 423] on button "Add Opportunity" at bounding box center [1015, 419] width 23 height 23
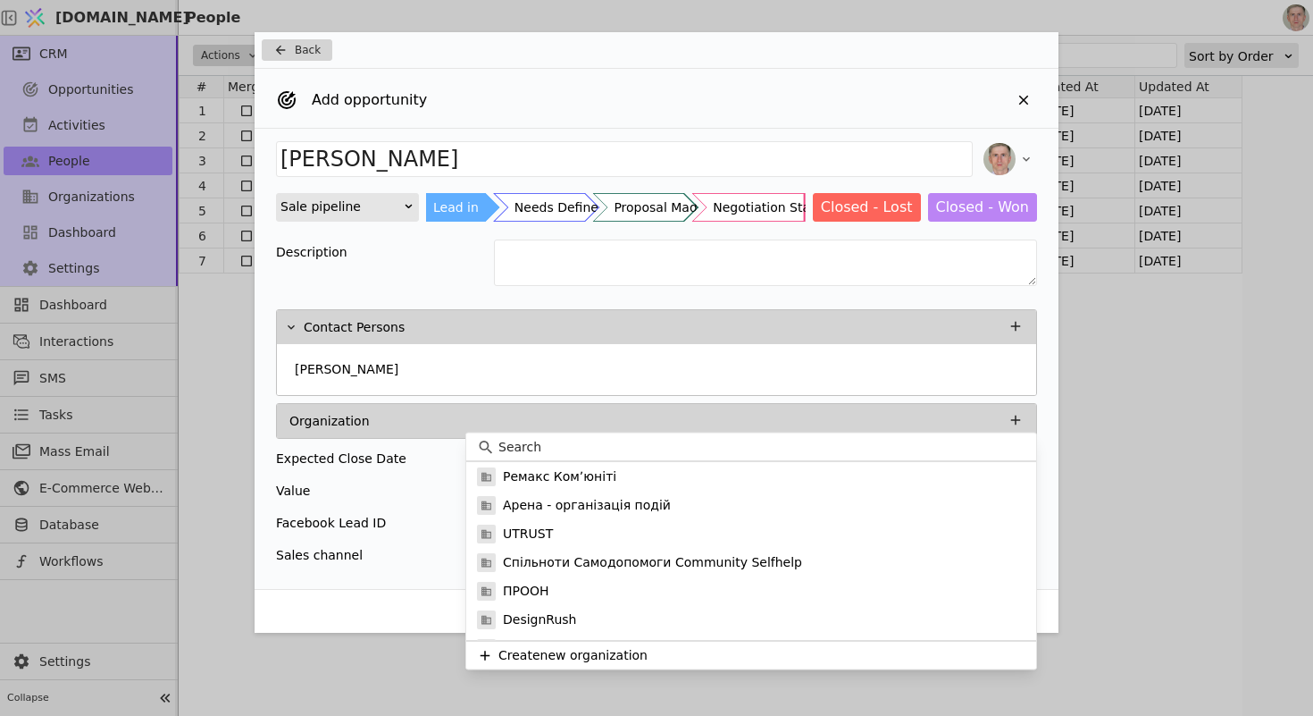
click at [905, 444] on input at bounding box center [761, 447] width 527 height 19
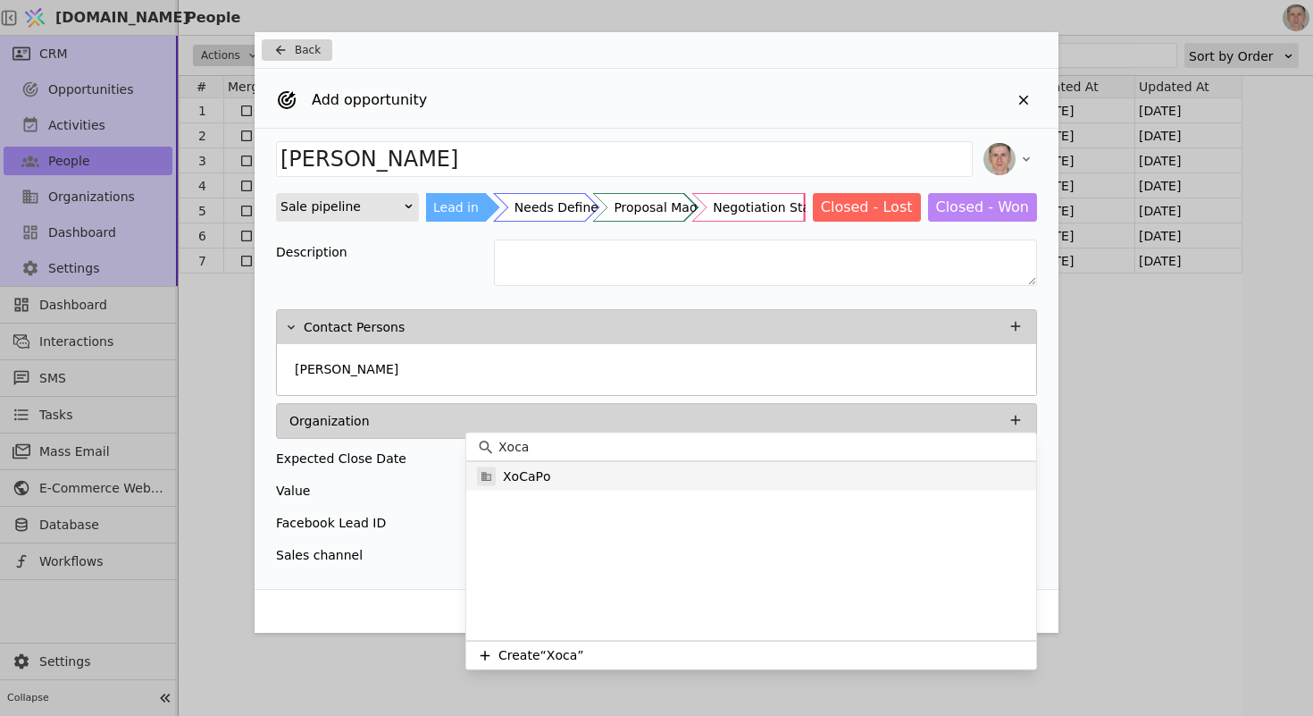
type input "Хоса"
click at [783, 477] on div "ХоСаРо" at bounding box center [751, 476] width 570 height 29
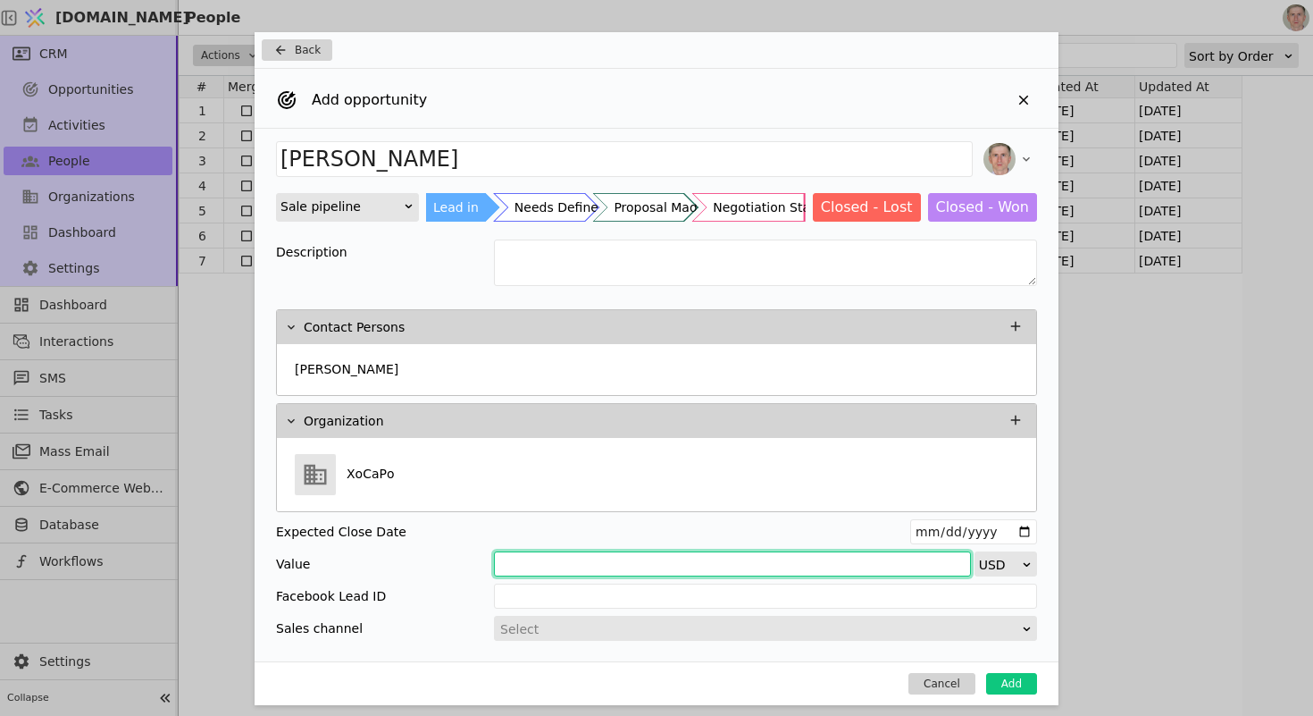
click at [783, 573] on input "Add Opportunity" at bounding box center [732, 563] width 477 height 25
type input "300"
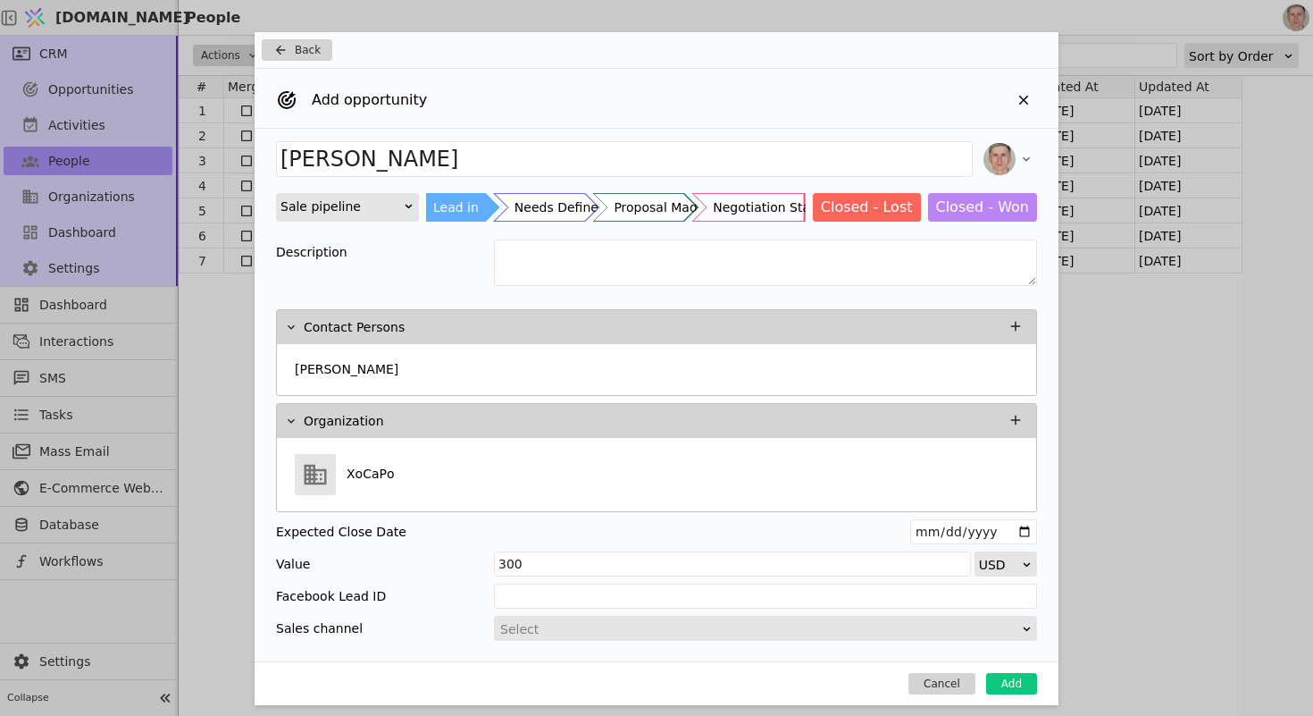
scroll to position [3, 0]
click at [813, 624] on div "Select" at bounding box center [759, 628] width 519 height 25
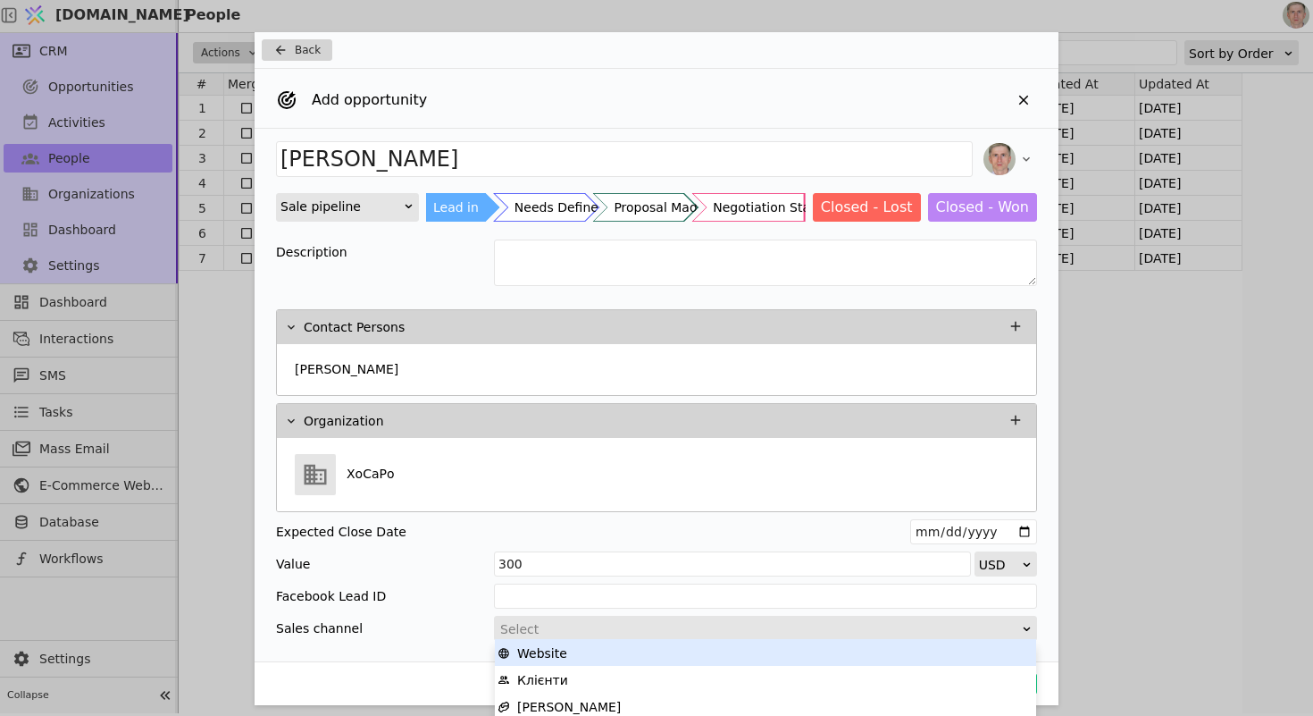
click at [741, 663] on div "Website" at bounding box center [766, 653] width 536 height 27
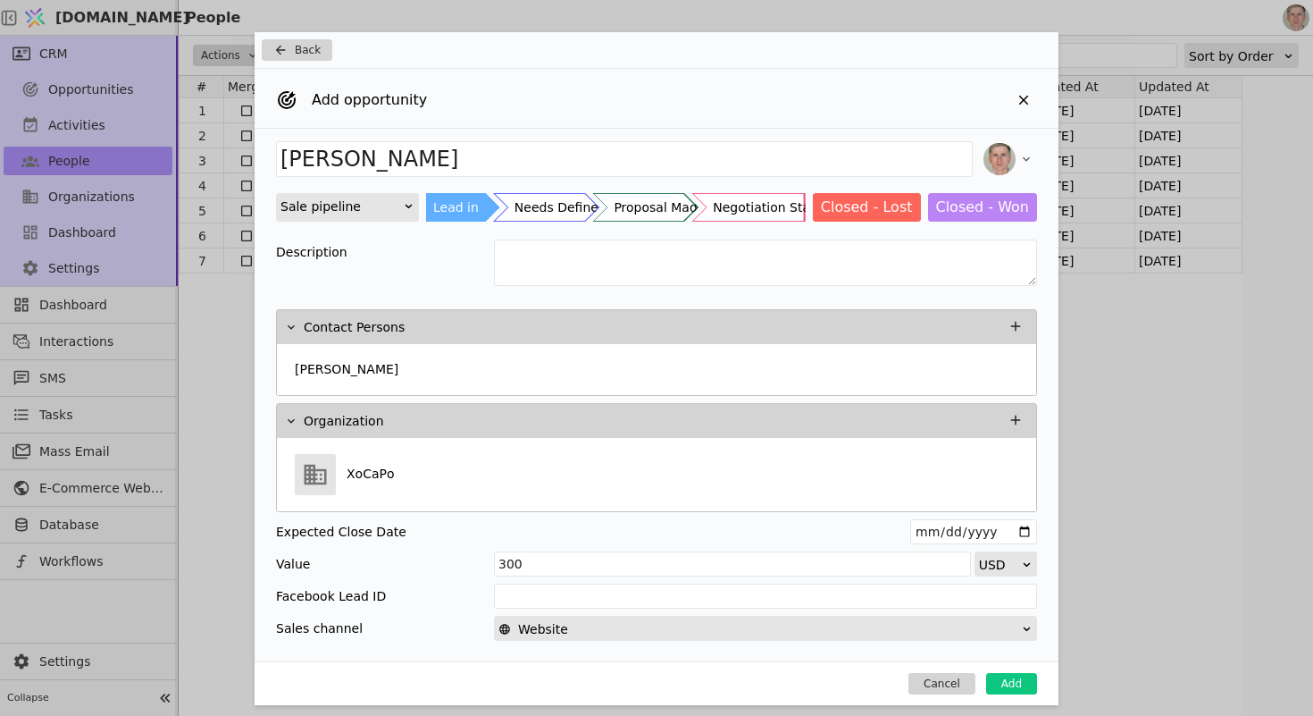
click at [743, 629] on div "Website" at bounding box center [759, 628] width 523 height 25
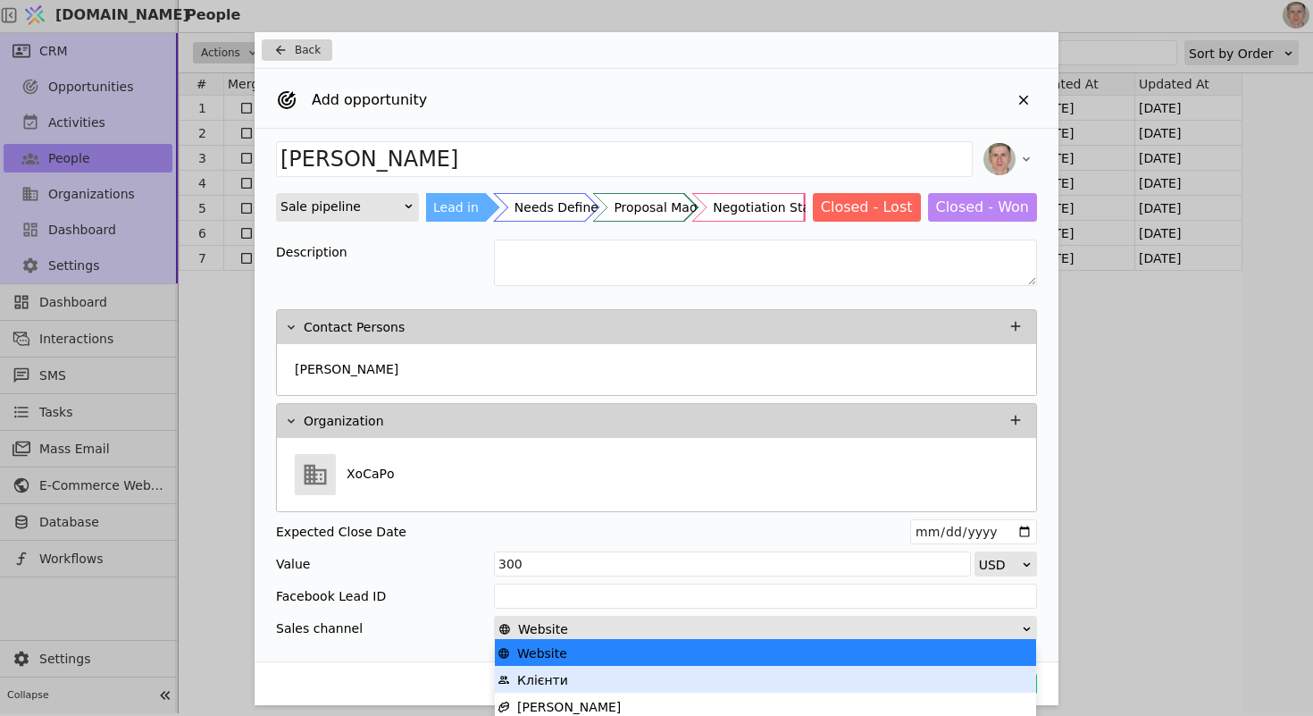
click at [720, 678] on div "Клієнти" at bounding box center [766, 679] width 536 height 27
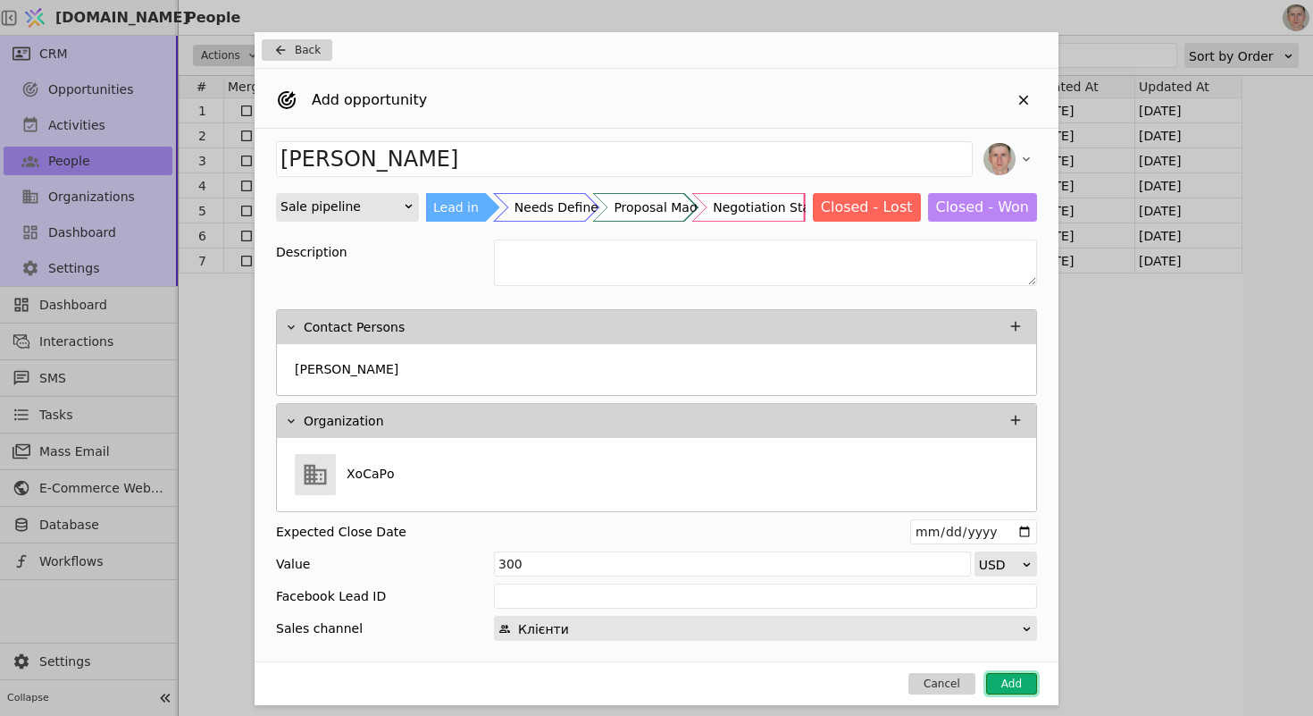
click at [1014, 674] on button "Add" at bounding box center [1011, 683] width 51 height 21
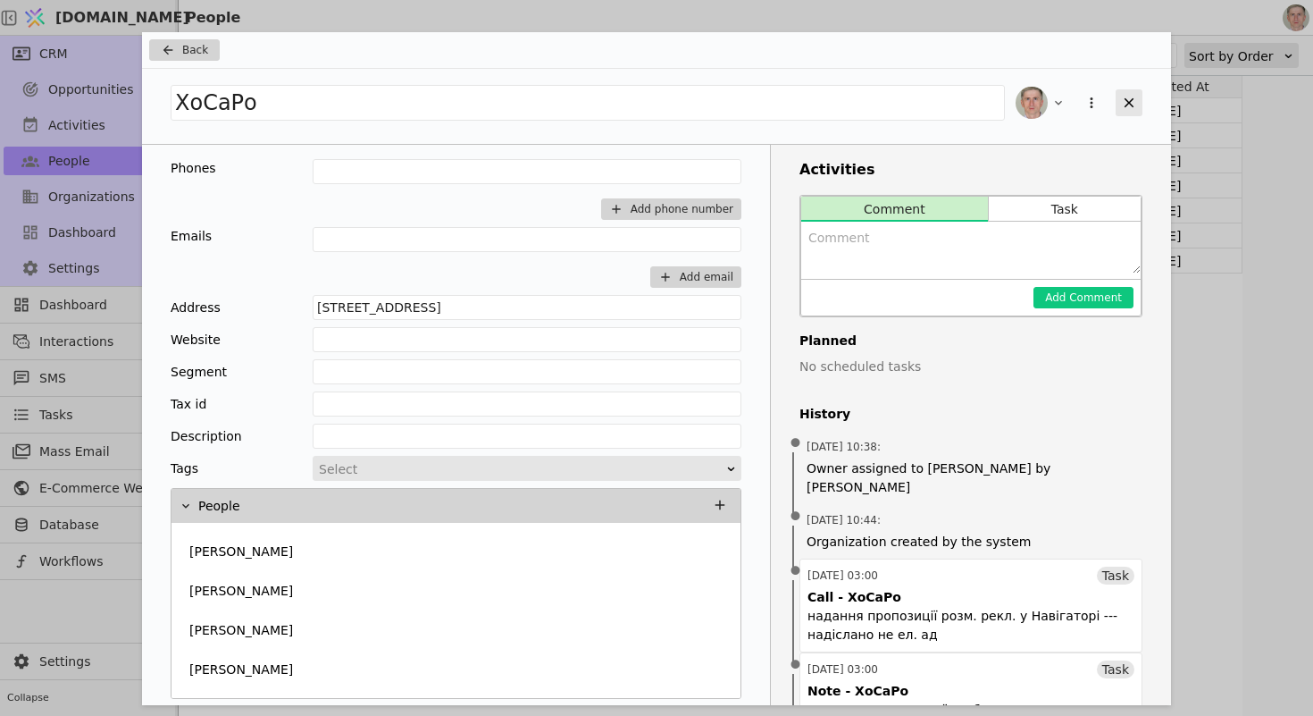
click at [1132, 94] on div "Add Opportunity" at bounding box center [1129, 102] width 27 height 27
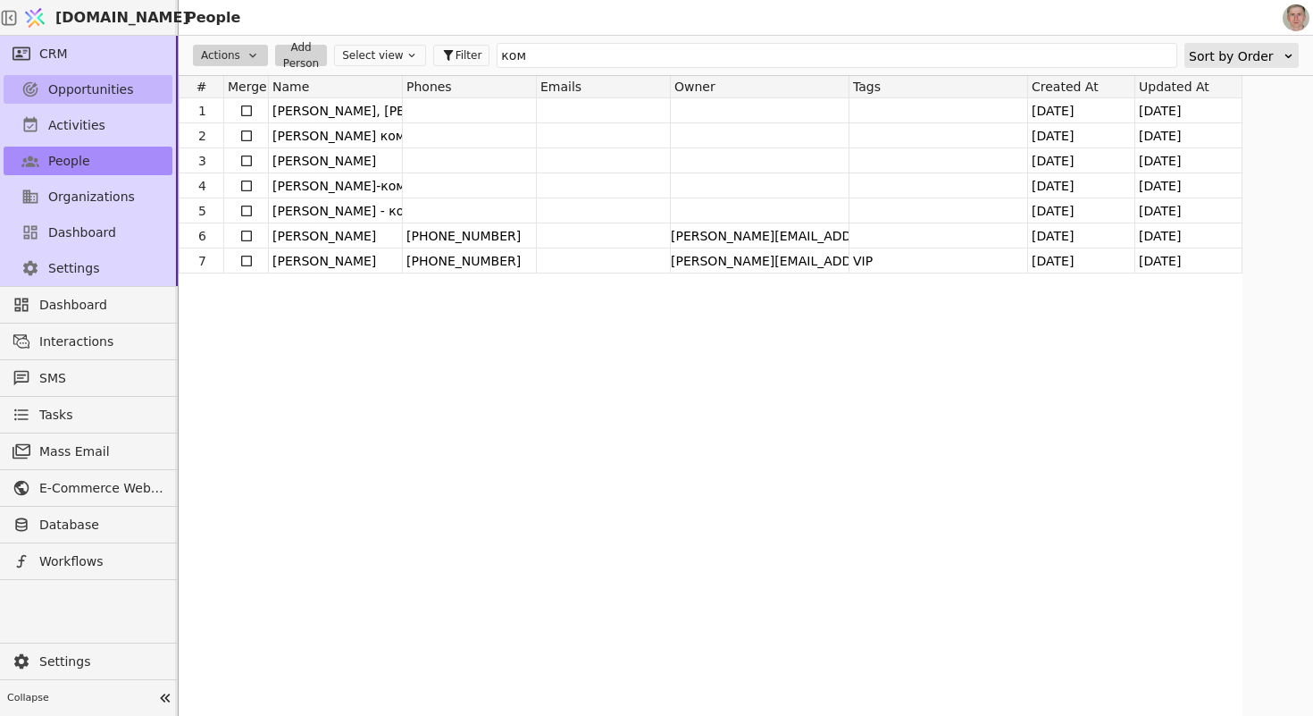
click at [79, 90] on span "Opportunities" at bounding box center [91, 89] width 86 height 19
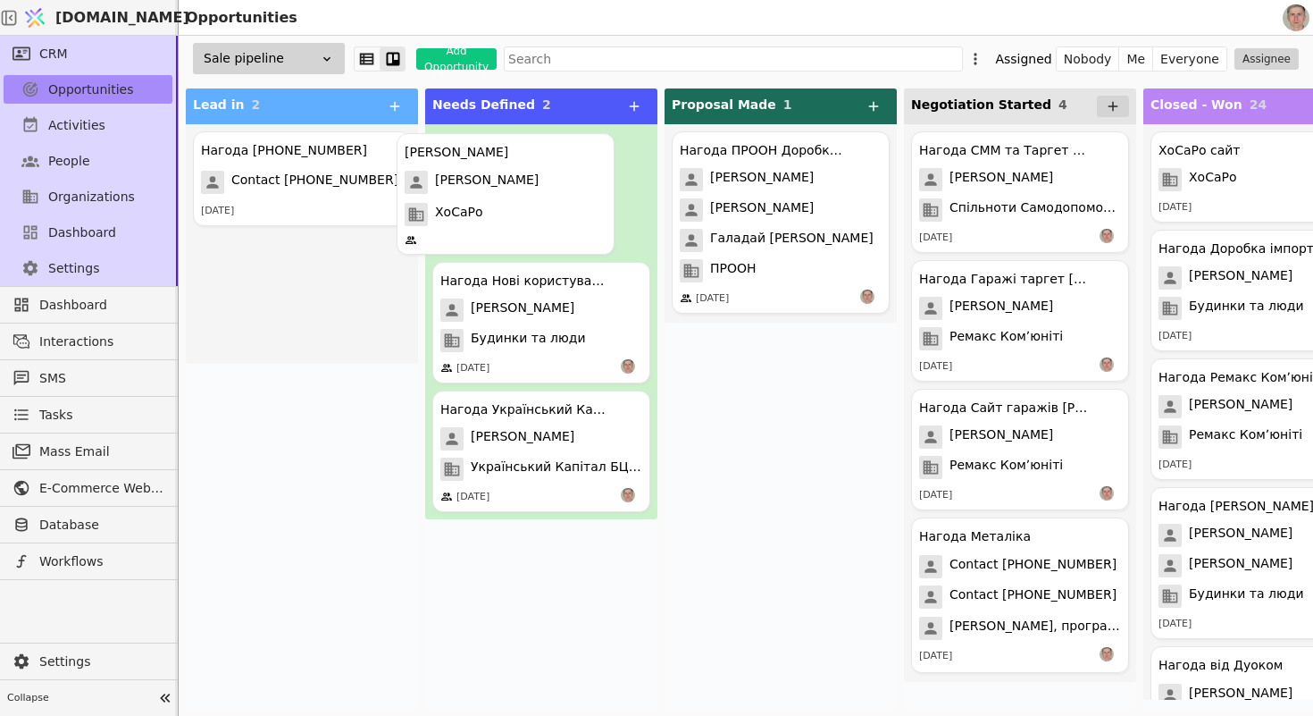
drag, startPoint x: 342, startPoint y: 263, endPoint x: 565, endPoint y: 154, distance: 248.5
